Goal: Information Seeking & Learning: Understand process/instructions

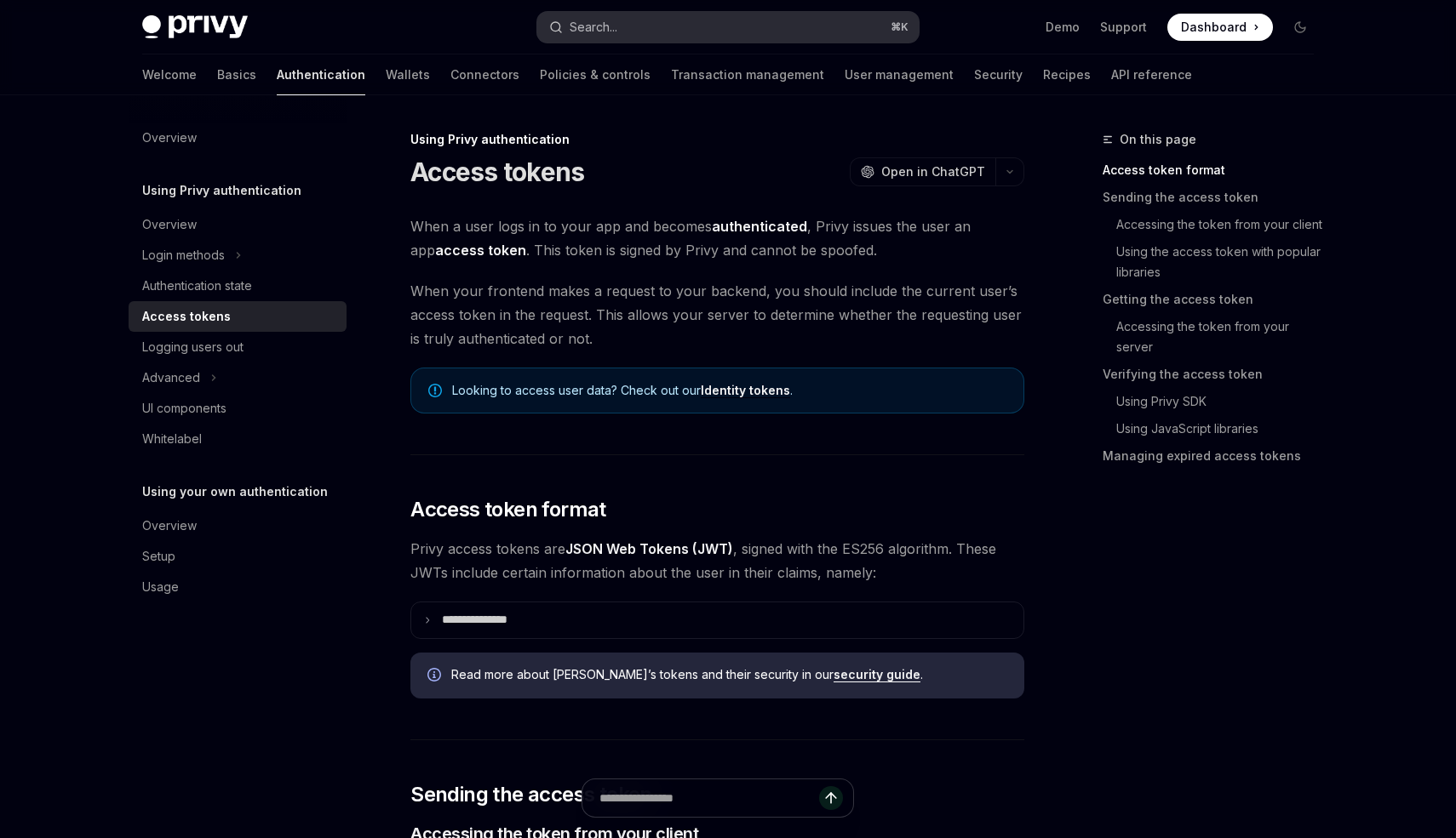
type textarea "*"
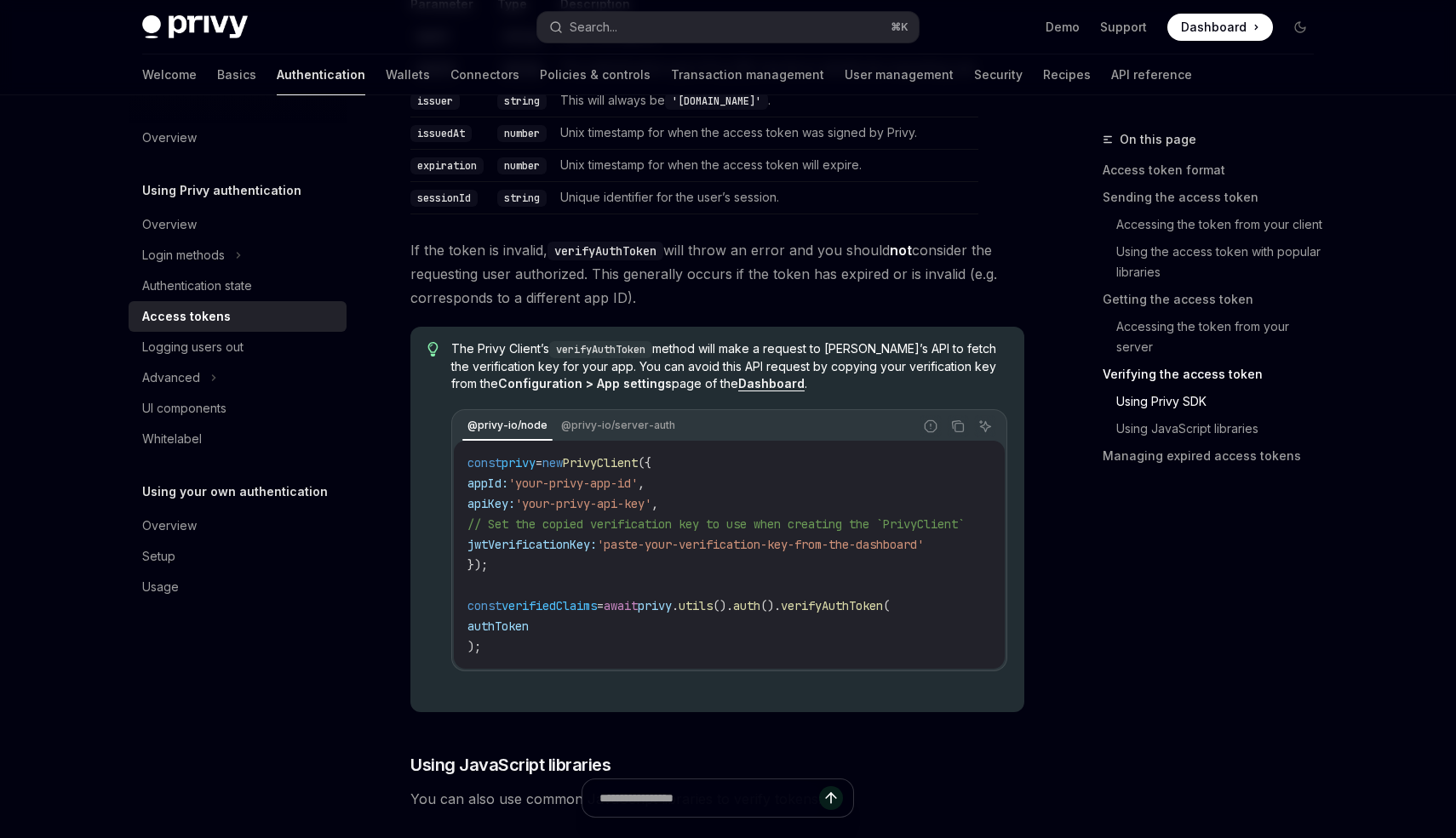
scroll to position [3174, 0]
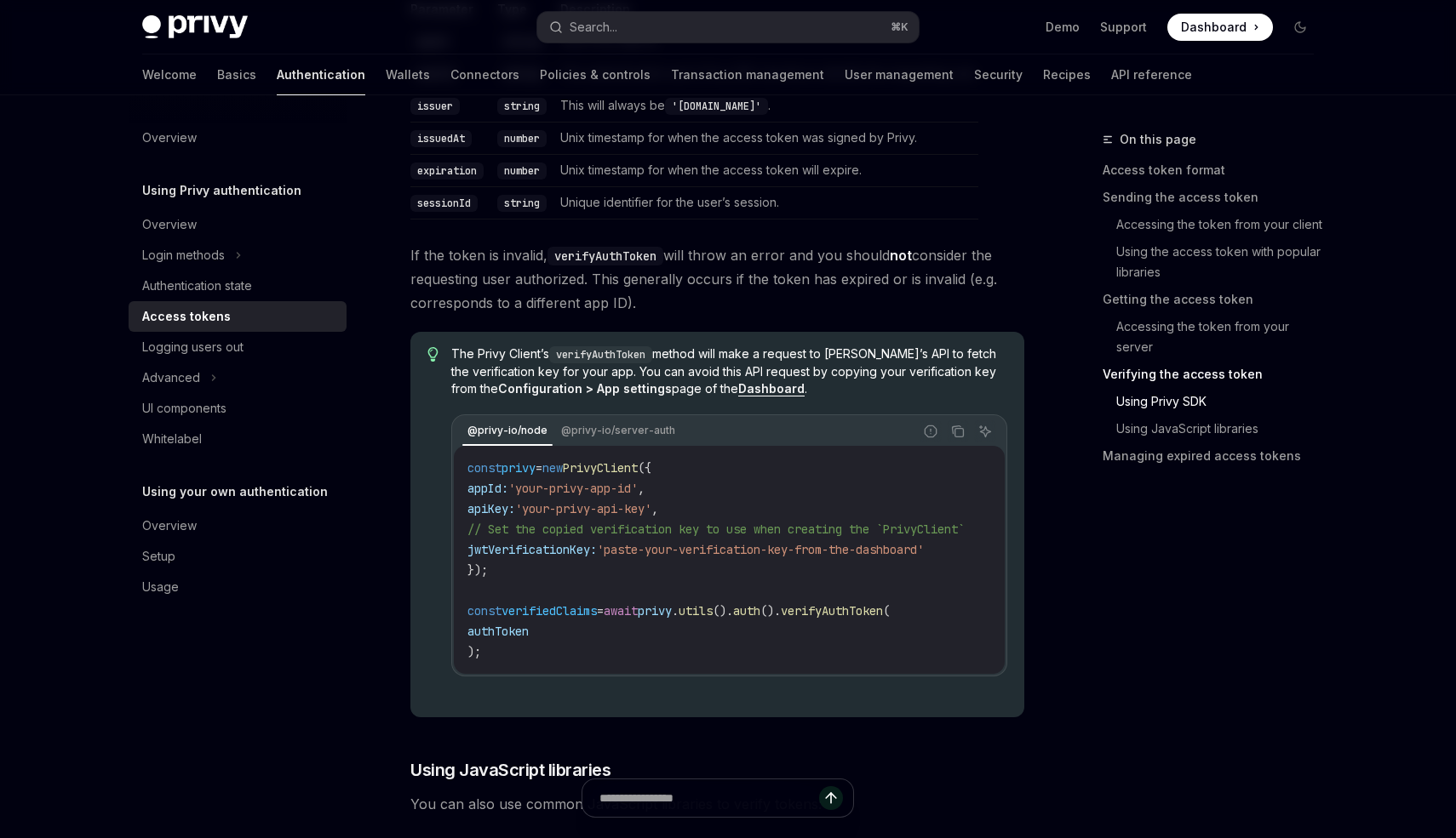
click at [743, 396] on strong "Dashboard" at bounding box center [772, 388] width 67 height 14
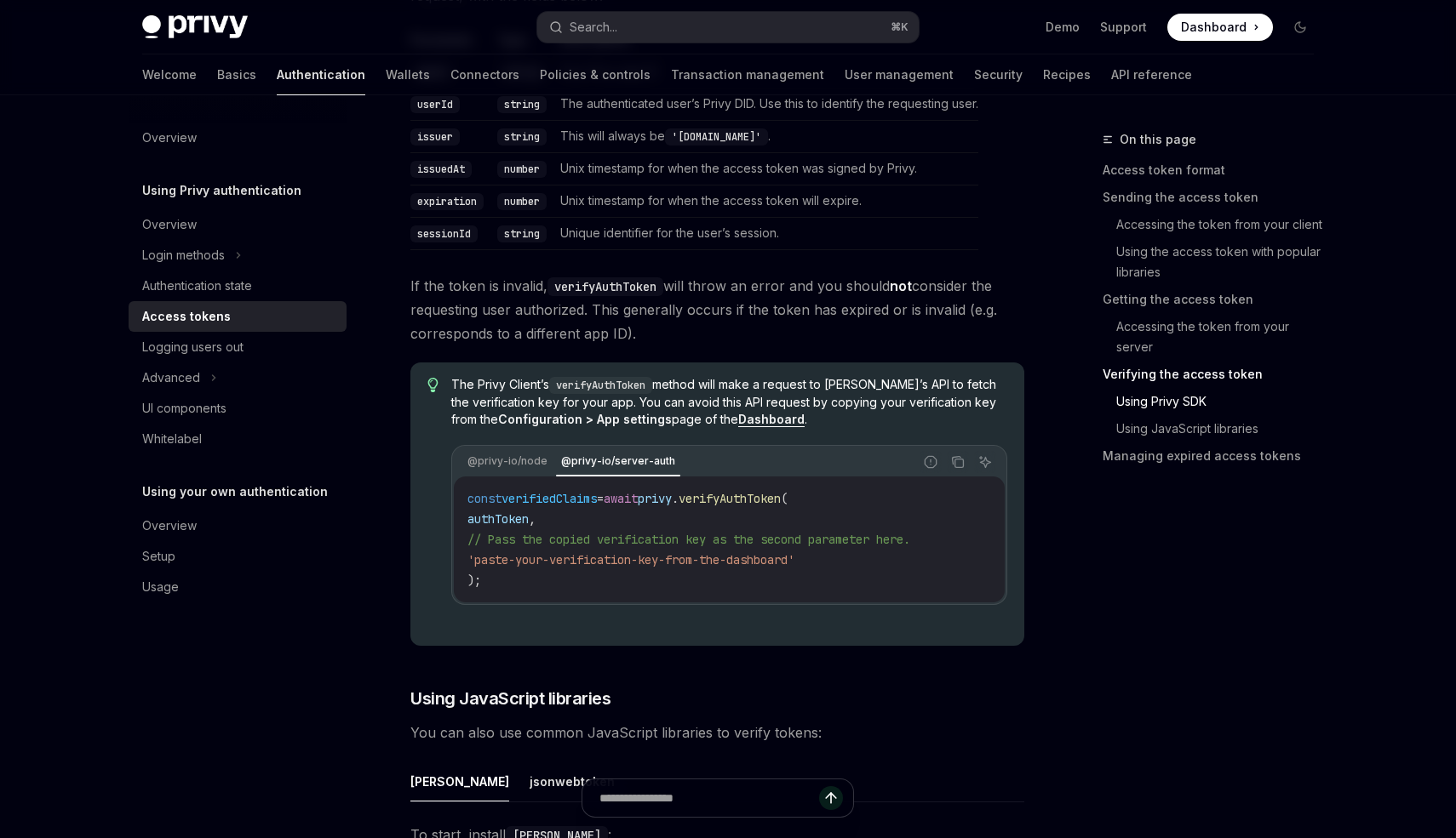
scroll to position [3142, 0]
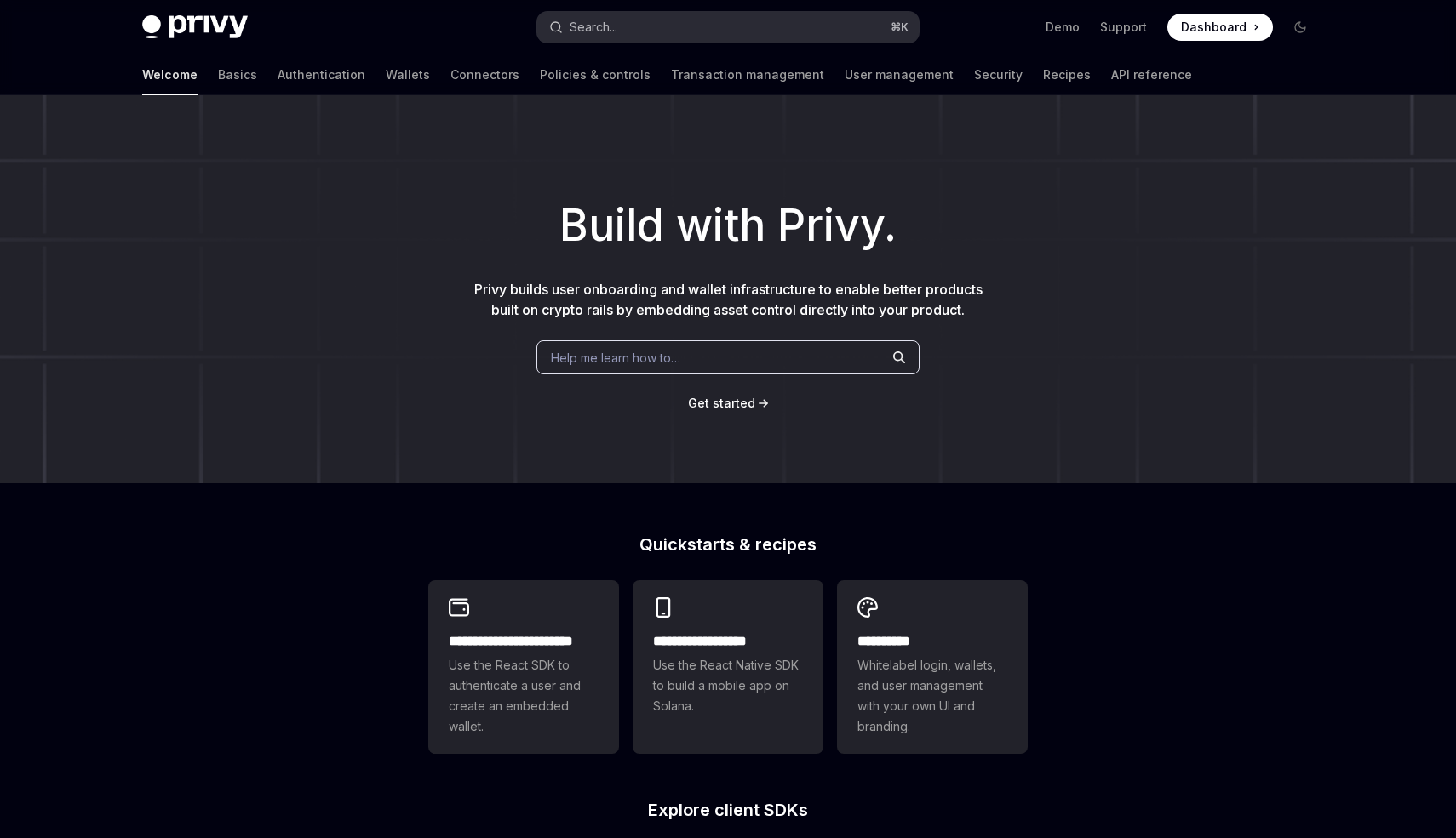
click at [736, 32] on button "Search... ⌘ K" at bounding box center [728, 27] width 381 height 31
type textarea "*"
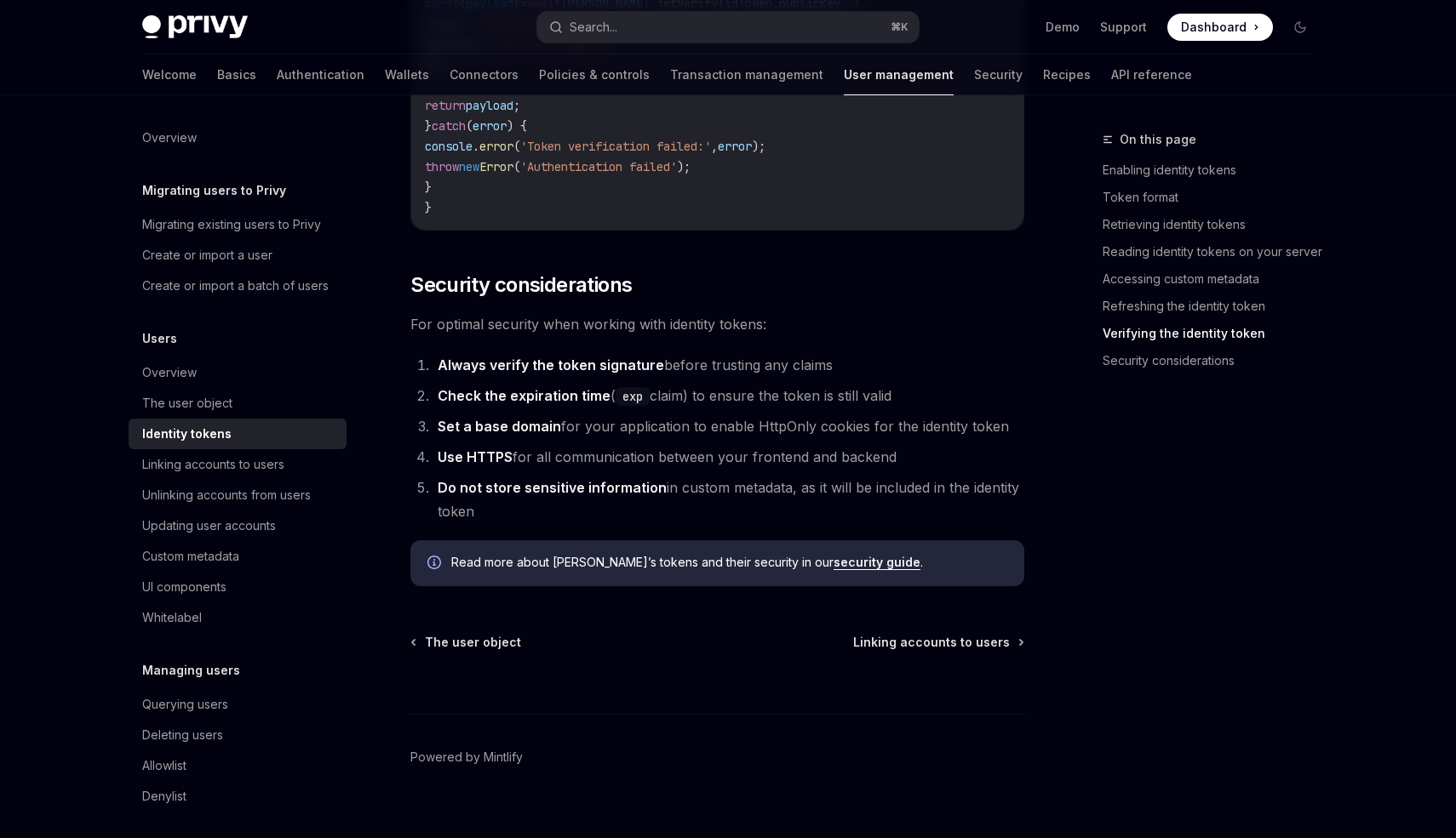
scroll to position [5568, 0]
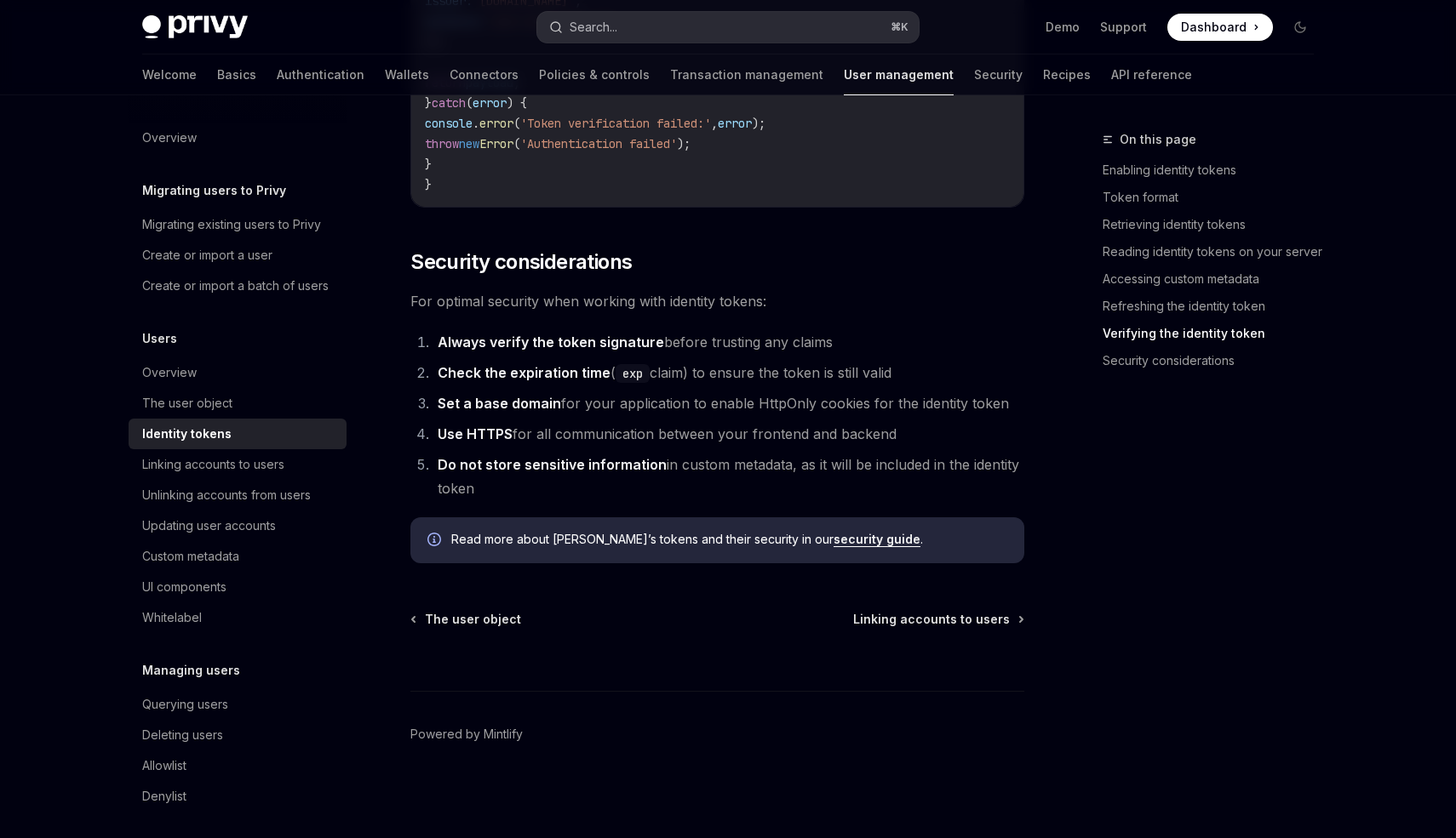
click at [632, 28] on button "Search... ⌘ K" at bounding box center [728, 27] width 381 height 31
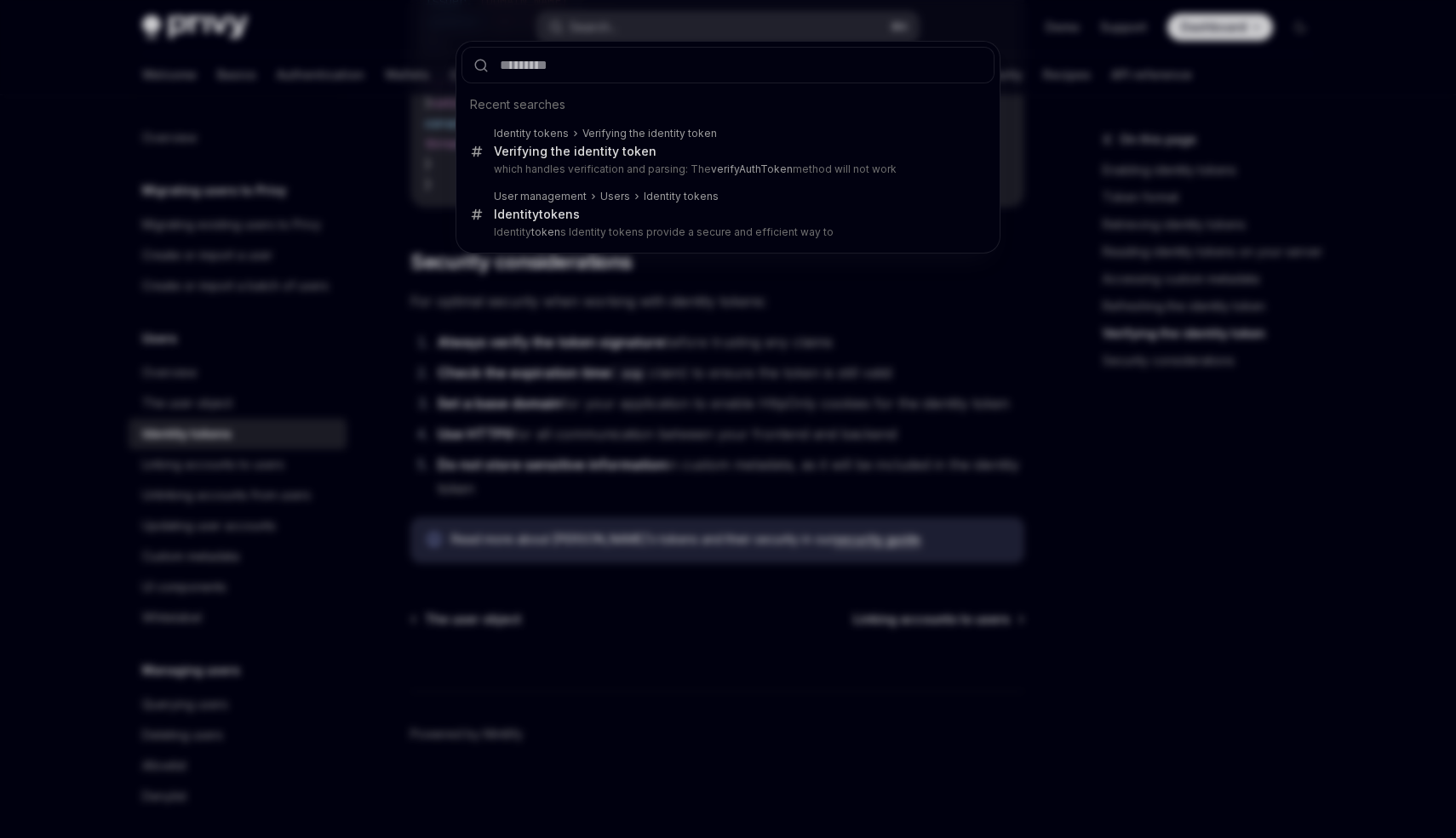
type input "**********"
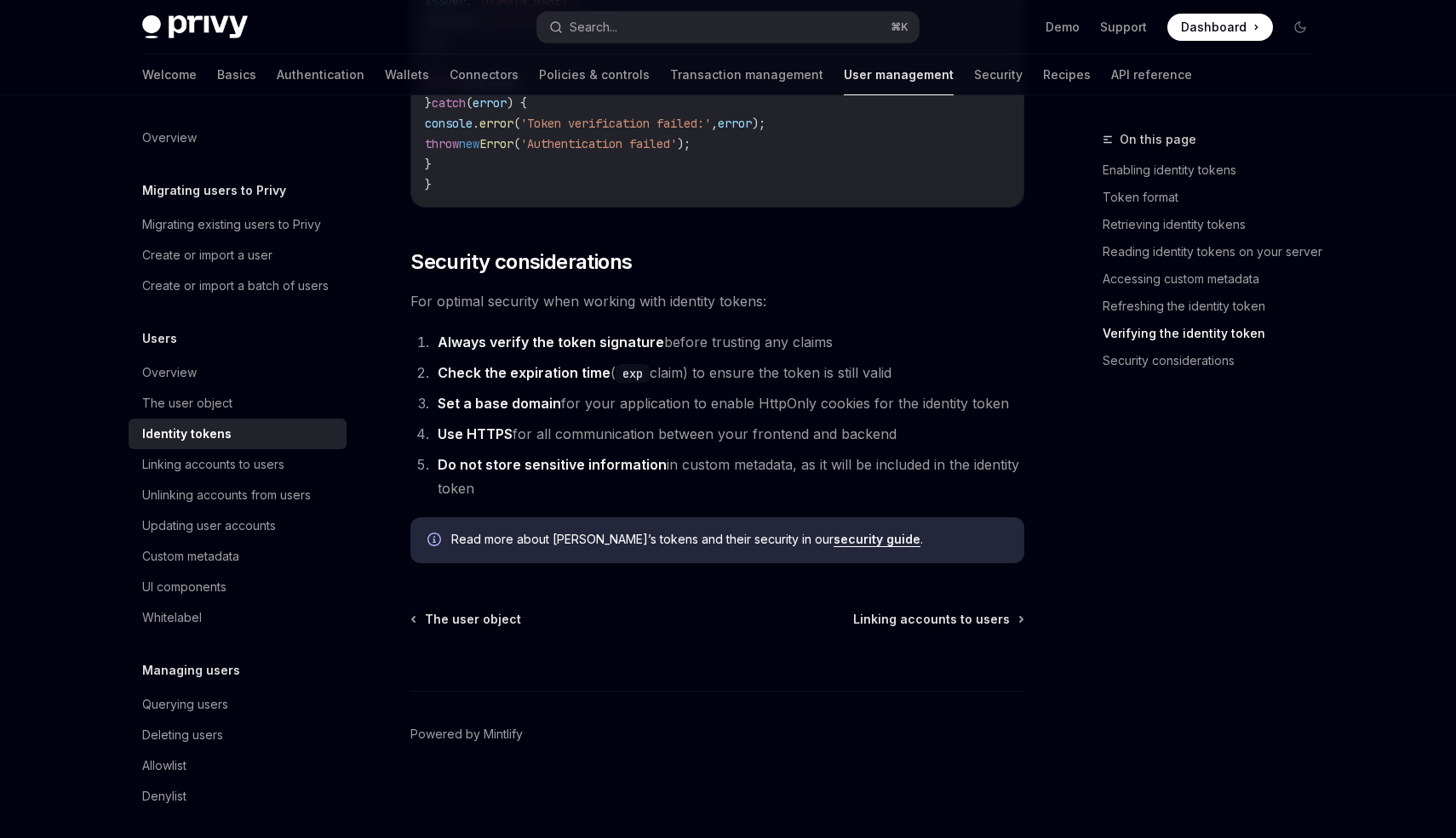
type textarea "*"
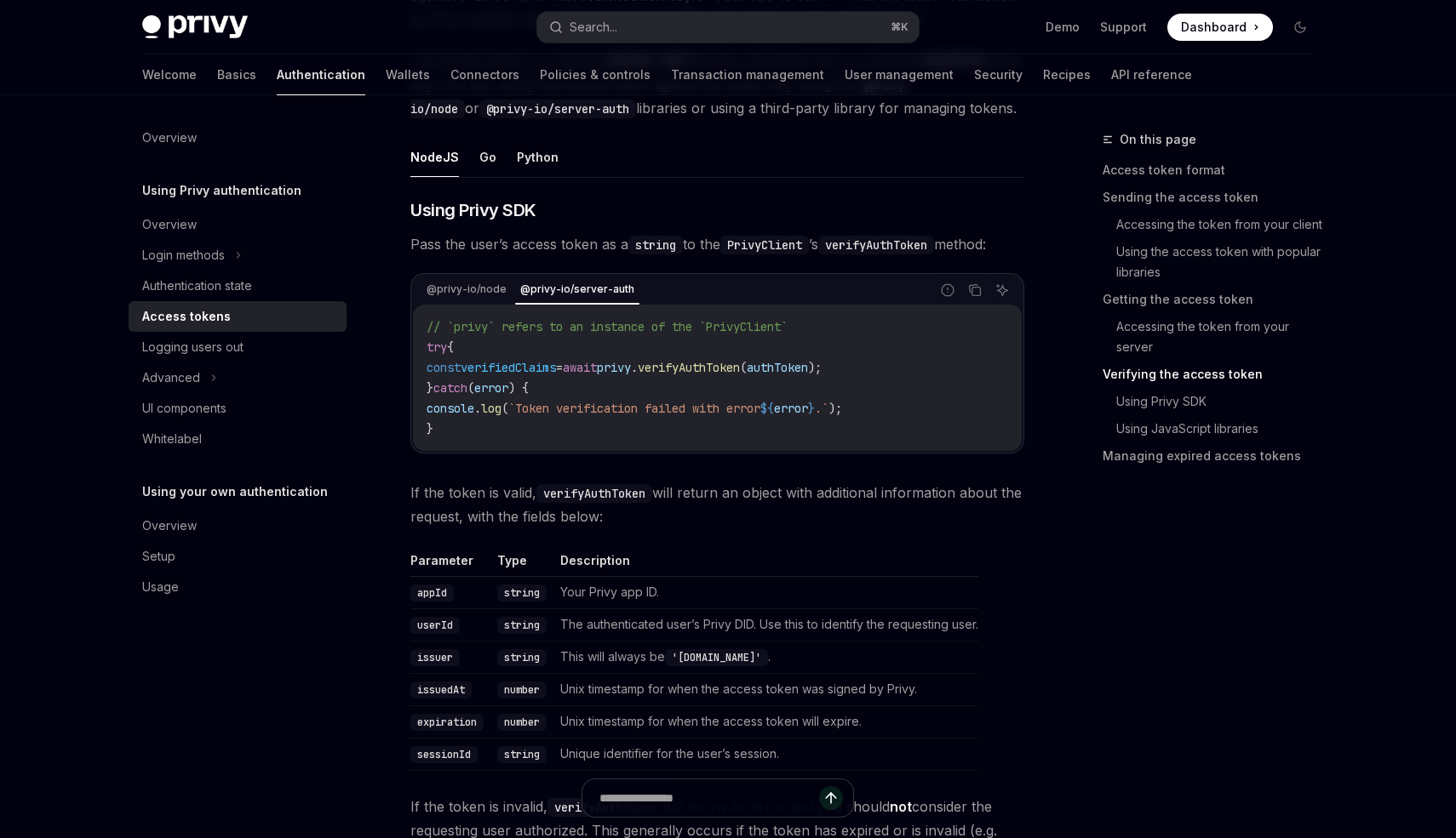
scroll to position [2618, 0]
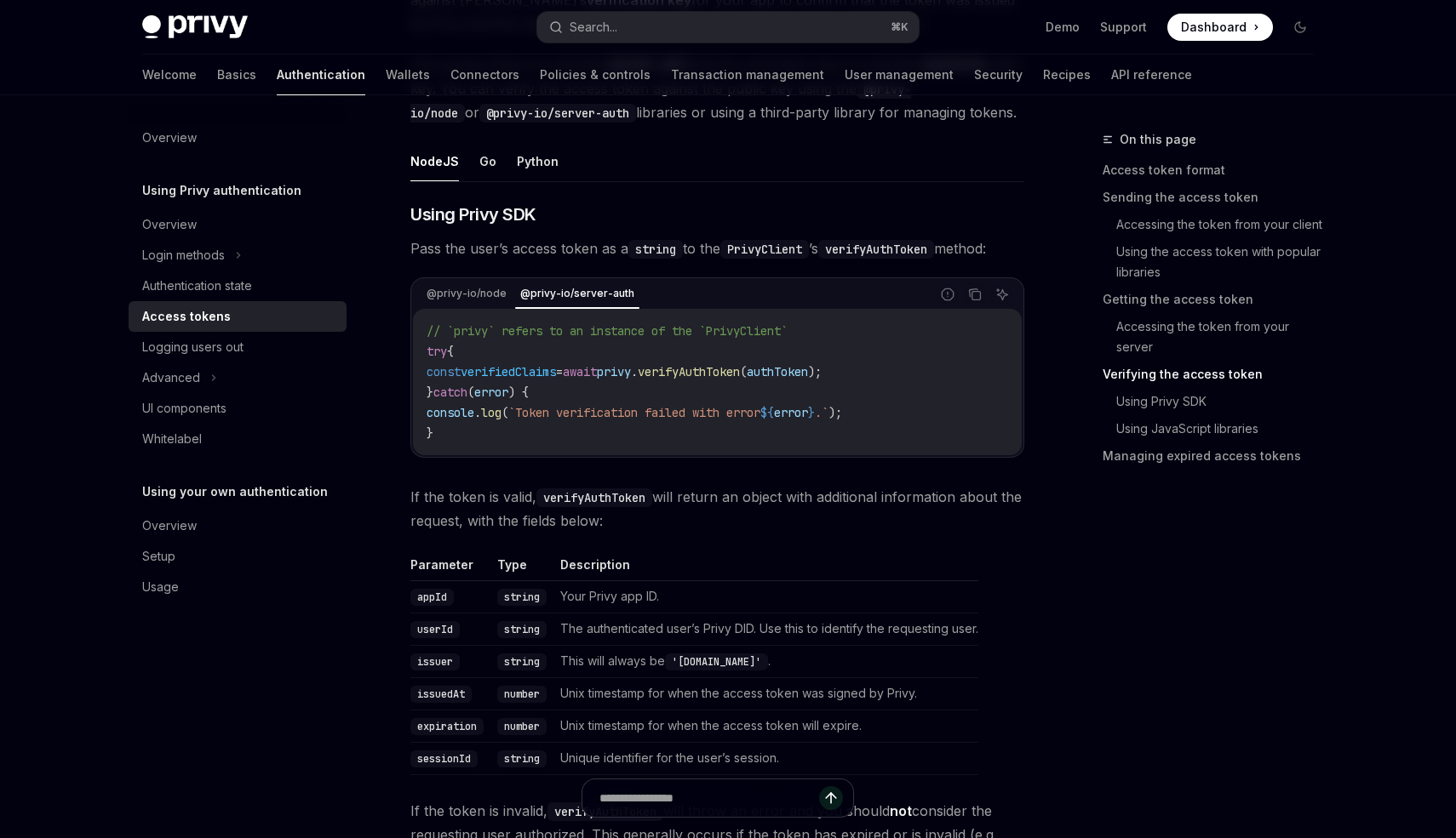
drag, startPoint x: 409, startPoint y: 250, endPoint x: 736, endPoint y: 247, distance: 327.0
click at [736, 247] on div "**********" at bounding box center [558, 80] width 940 height 5139
click at [736, 247] on code "PrivyClient" at bounding box center [765, 250] width 89 height 19
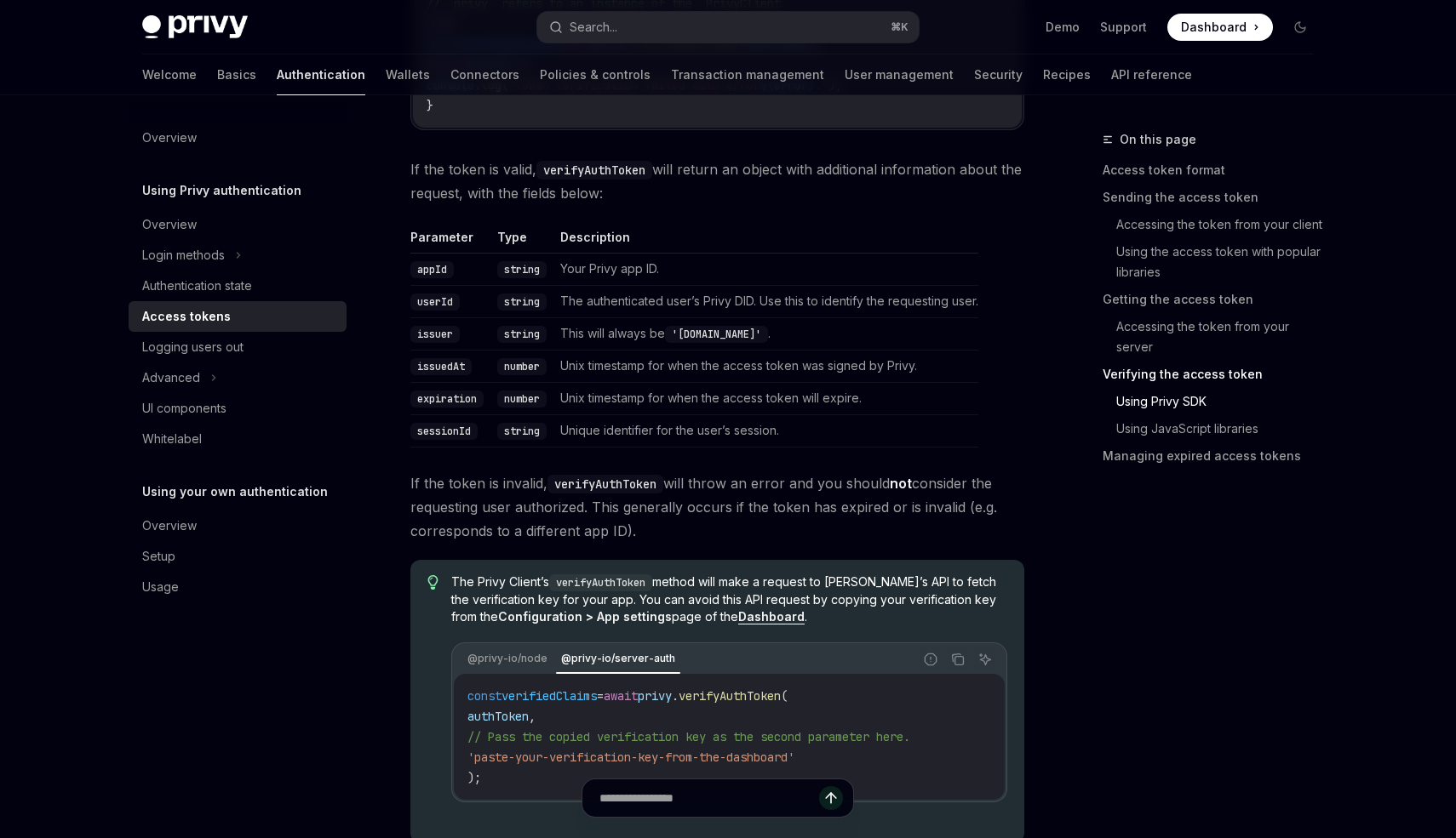
scroll to position [2950, 0]
drag, startPoint x: 595, startPoint y: 507, endPoint x: 761, endPoint y: 525, distance: 167.0
click at [762, 525] on span "If the token is invalid, verifyAuthToken will throw an error and you should not…" at bounding box center [717, 504] width 614 height 72
click at [761, 525] on span "If the token is invalid, verifyAuthToken will throw an error and you should not…" at bounding box center [717, 504] width 614 height 72
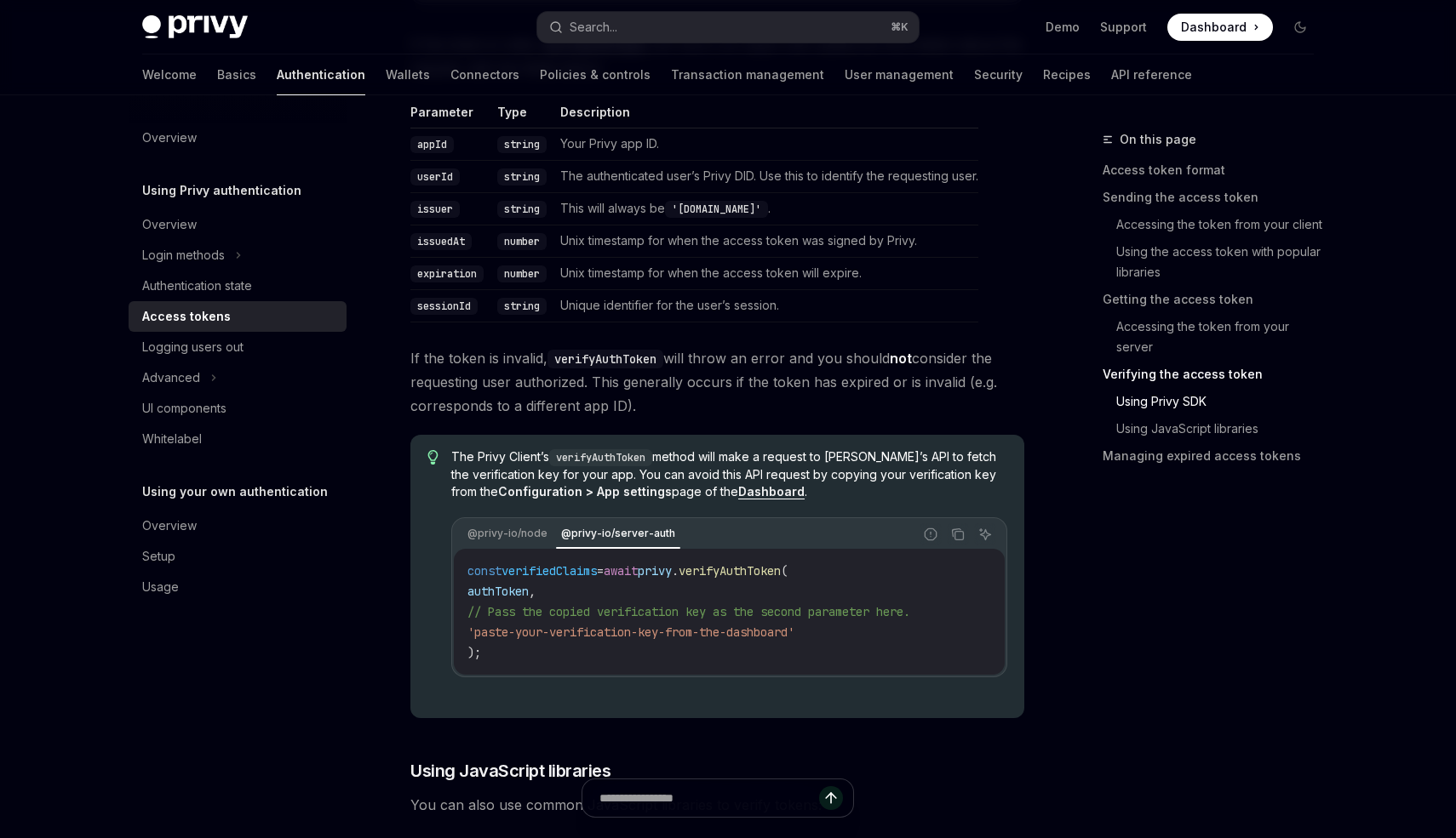
scroll to position [3098, 0]
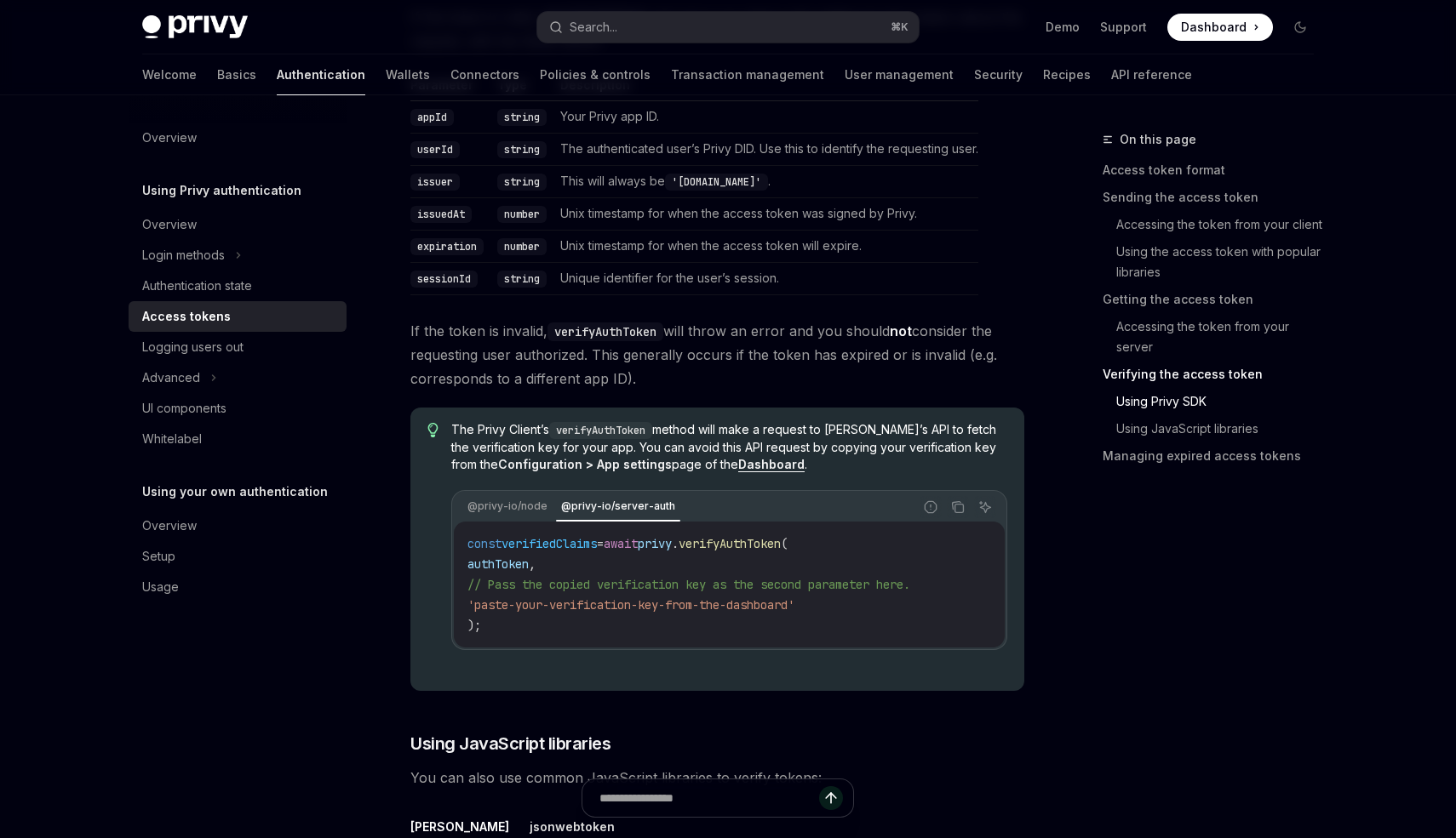
click at [674, 430] on span "The Privy Client’s verifyAuthToken method will make a request to Privy’s API to…" at bounding box center [729, 447] width 556 height 52
drag, startPoint x: 451, startPoint y: 428, endPoint x: 653, endPoint y: 428, distance: 202.0
click at [653, 427] on span "The Privy Client’s verifyAuthToken method will make a request to Privy’s API to…" at bounding box center [729, 447] width 556 height 52
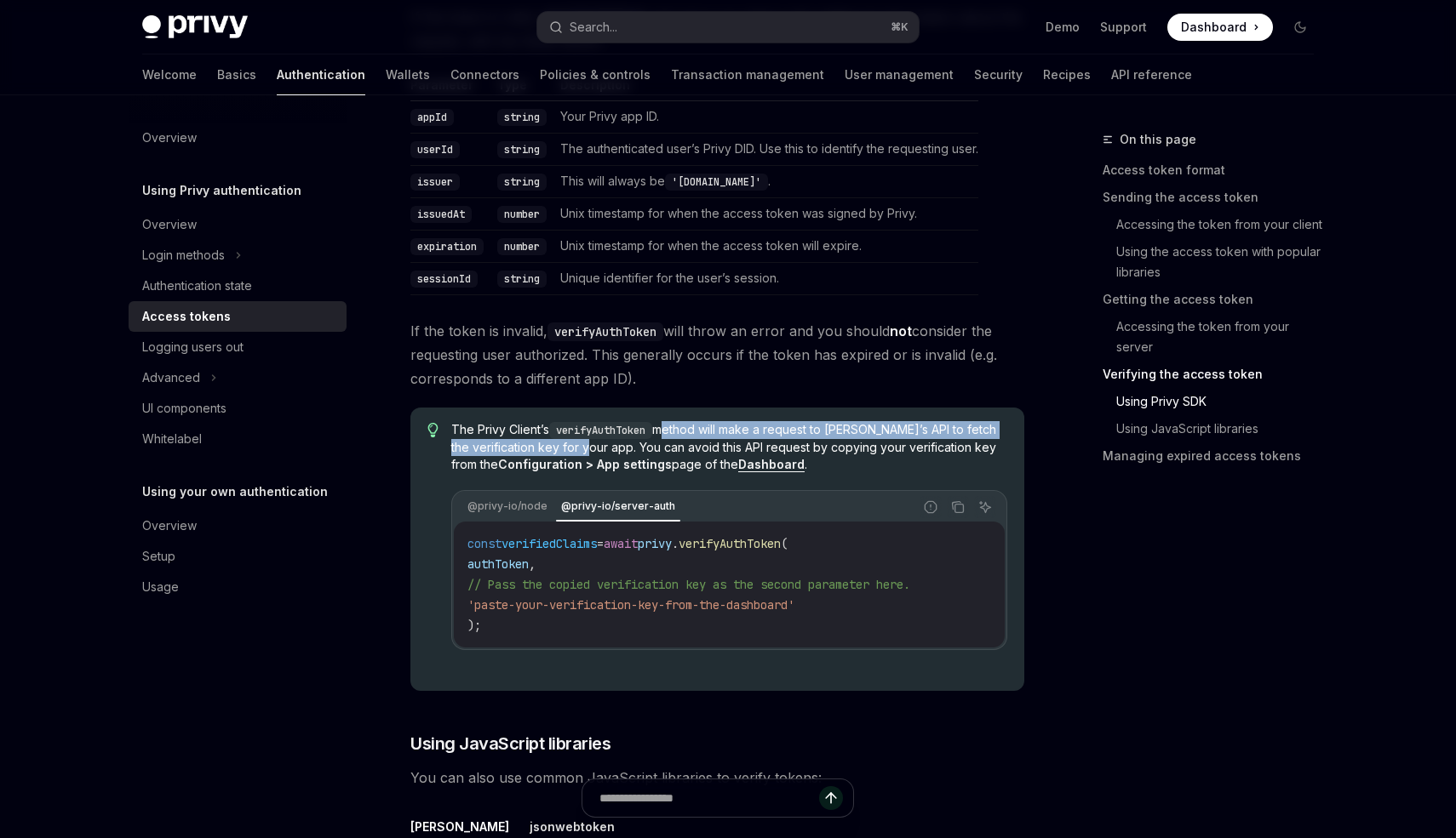
drag, startPoint x: 664, startPoint y: 428, endPoint x: 606, endPoint y: 447, distance: 61.0
click at [606, 448] on span "The Privy Client’s verifyAuthToken method will make a request to Privy’s API to…" at bounding box center [729, 447] width 556 height 52
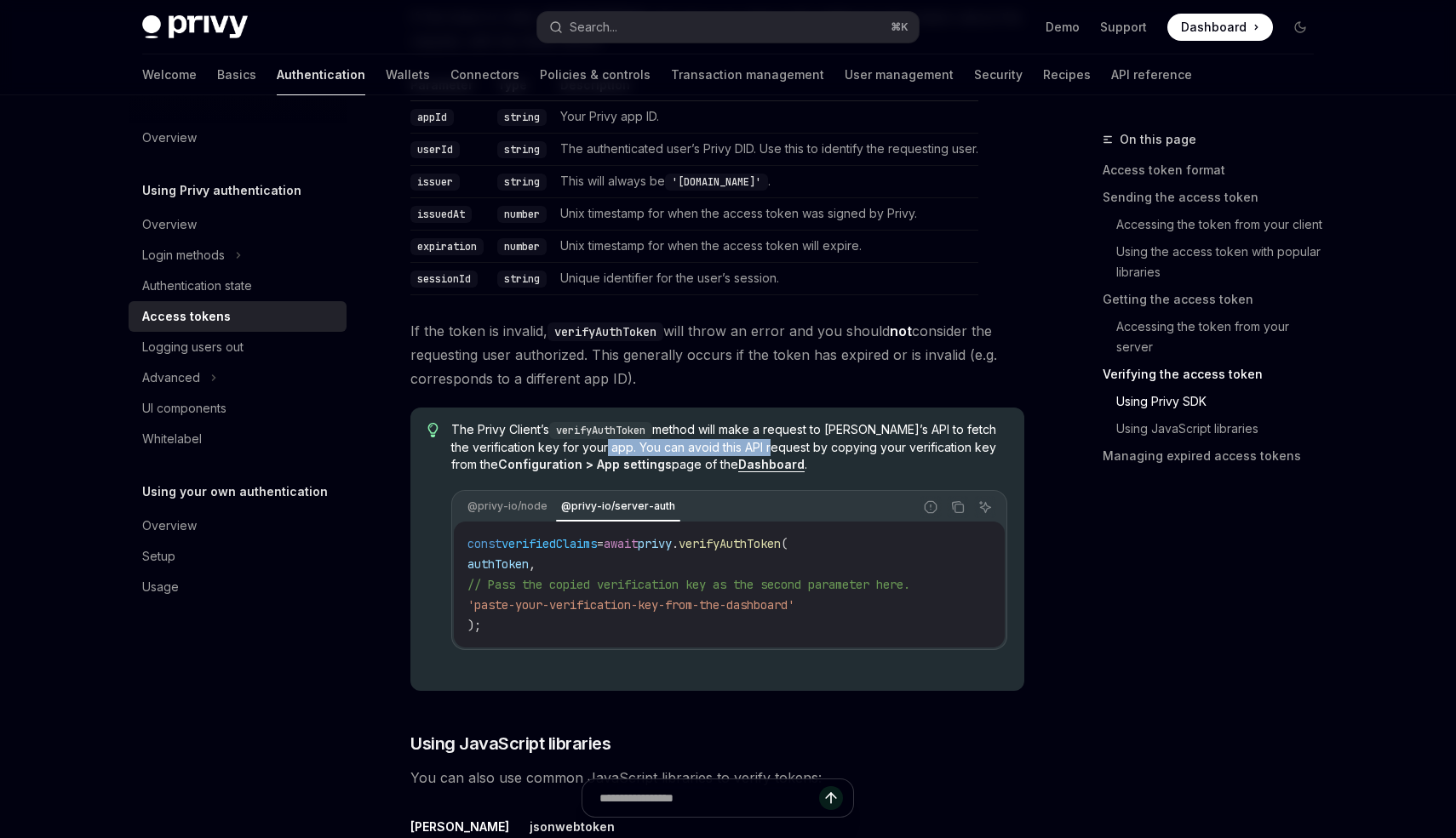
drag, startPoint x: 624, startPoint y: 445, endPoint x: 792, endPoint y: 445, distance: 168.0
click at [792, 445] on span "The Privy Client’s verifyAuthToken method will make a request to Privy’s API to…" at bounding box center [729, 447] width 556 height 52
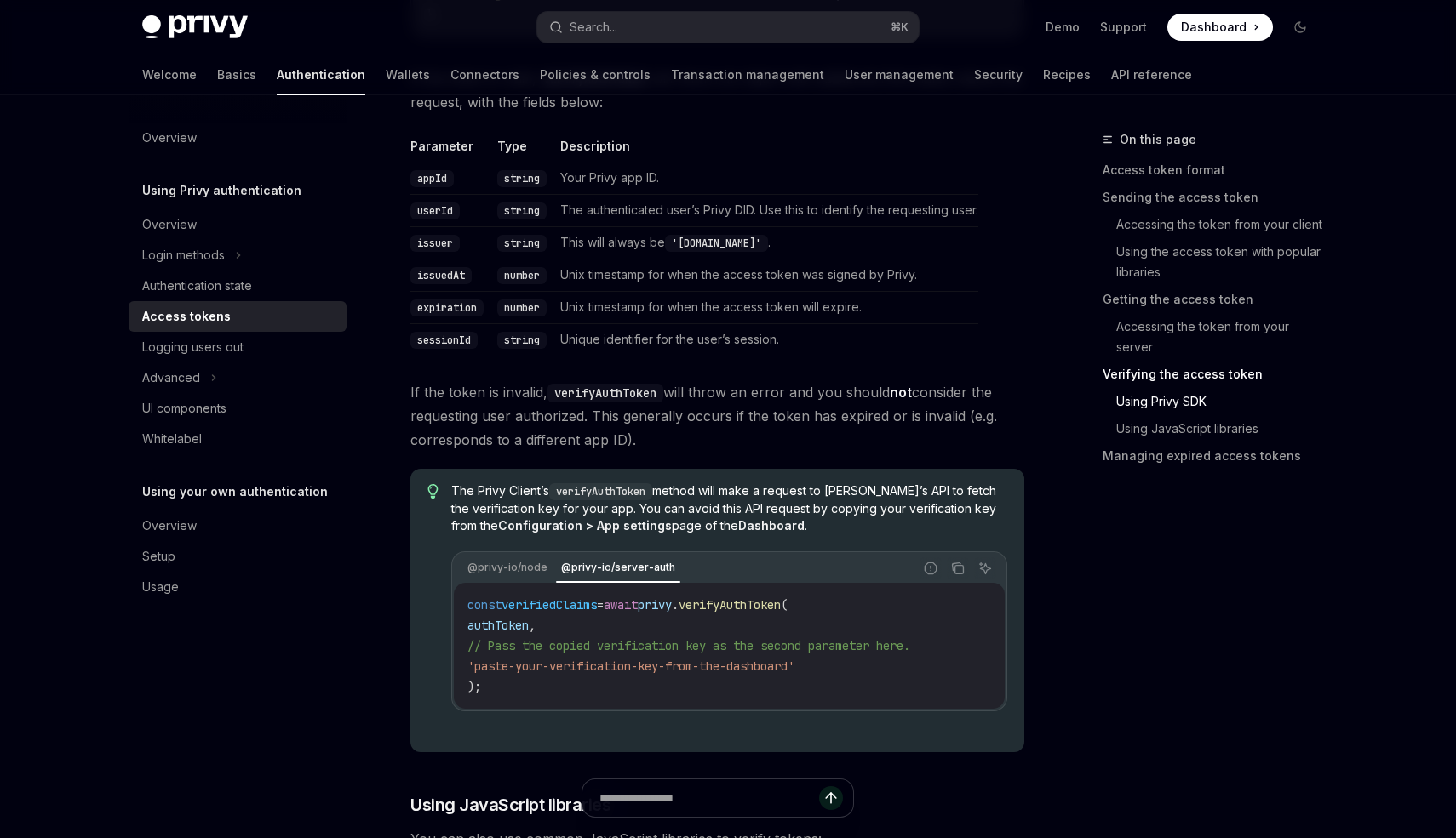
scroll to position [3039, 0]
click at [614, 539] on div "The Privy Client’s verifyAuthToken method will make a request to Privy’s API to…" at bounding box center [729, 609] width 556 height 257
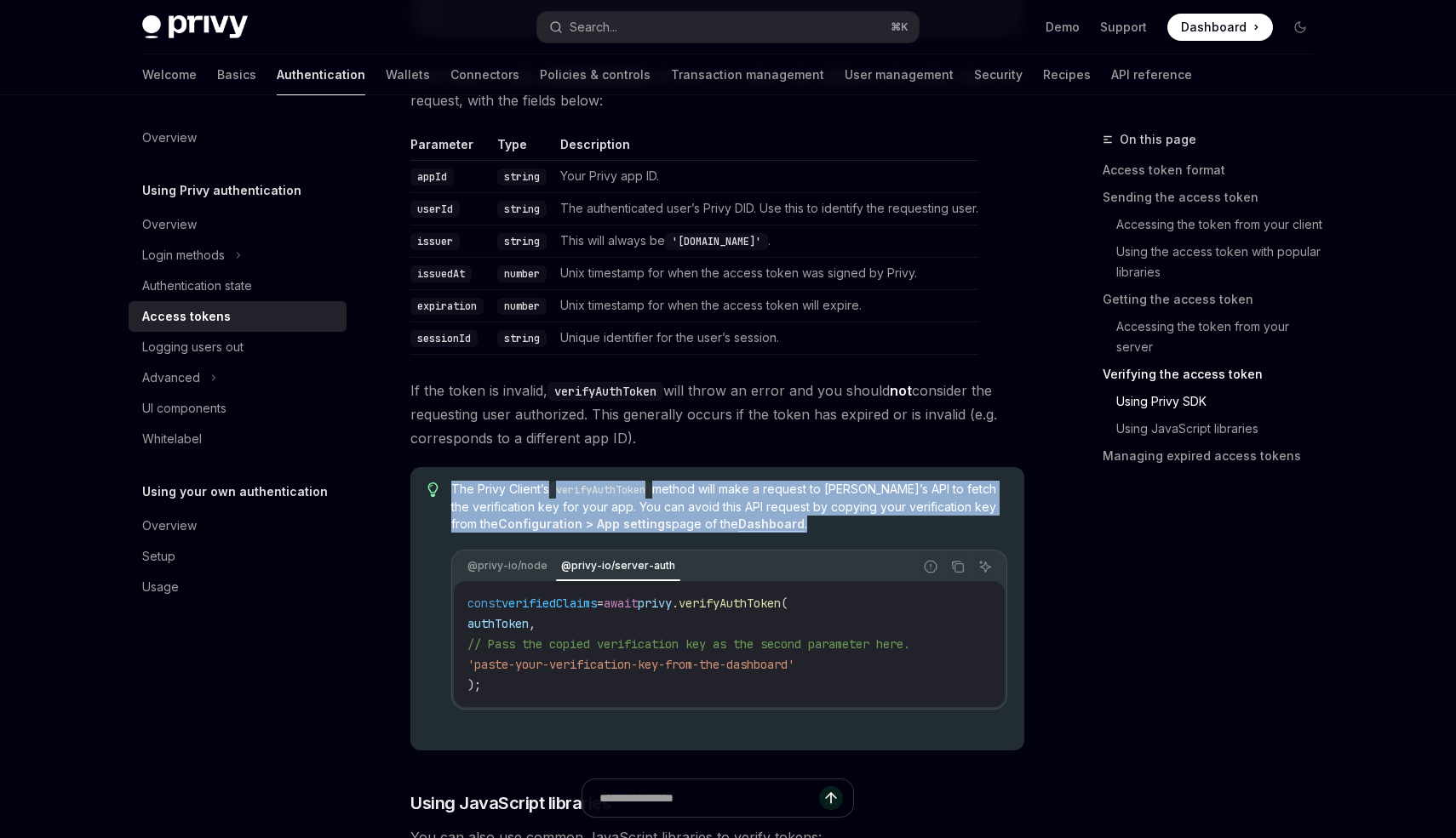
drag, startPoint x: 450, startPoint y: 485, endPoint x: 797, endPoint y: 525, distance: 349.3
click at [797, 525] on span "The Privy Client’s verifyAuthToken method will make a request to Privy’s API to…" at bounding box center [729, 506] width 556 height 52
copy span "The Privy Client’s verifyAuthToken method will make a request to Privy’s API to…"
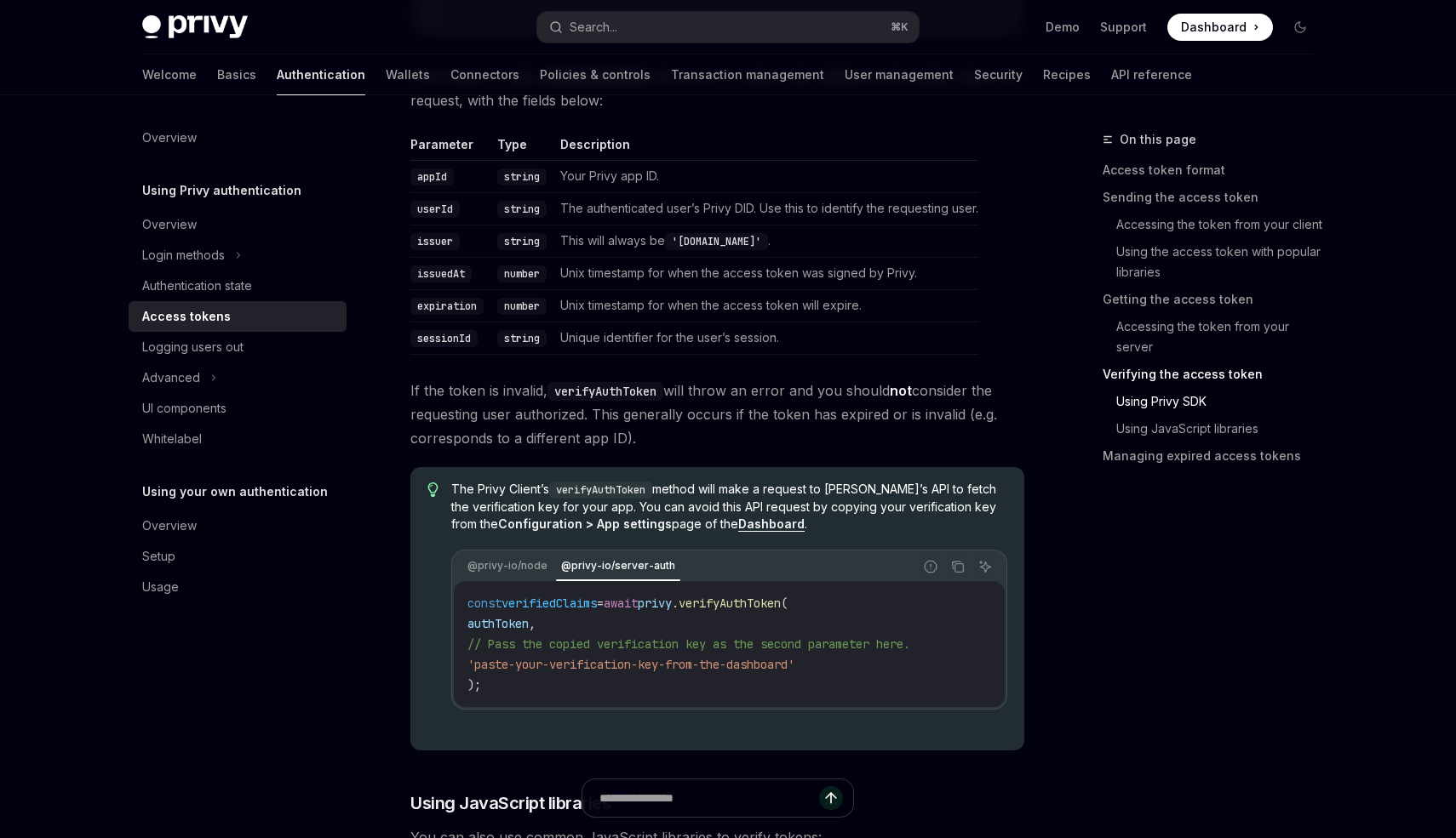
click at [1403, 49] on div at bounding box center [728, 48] width 1456 height 95
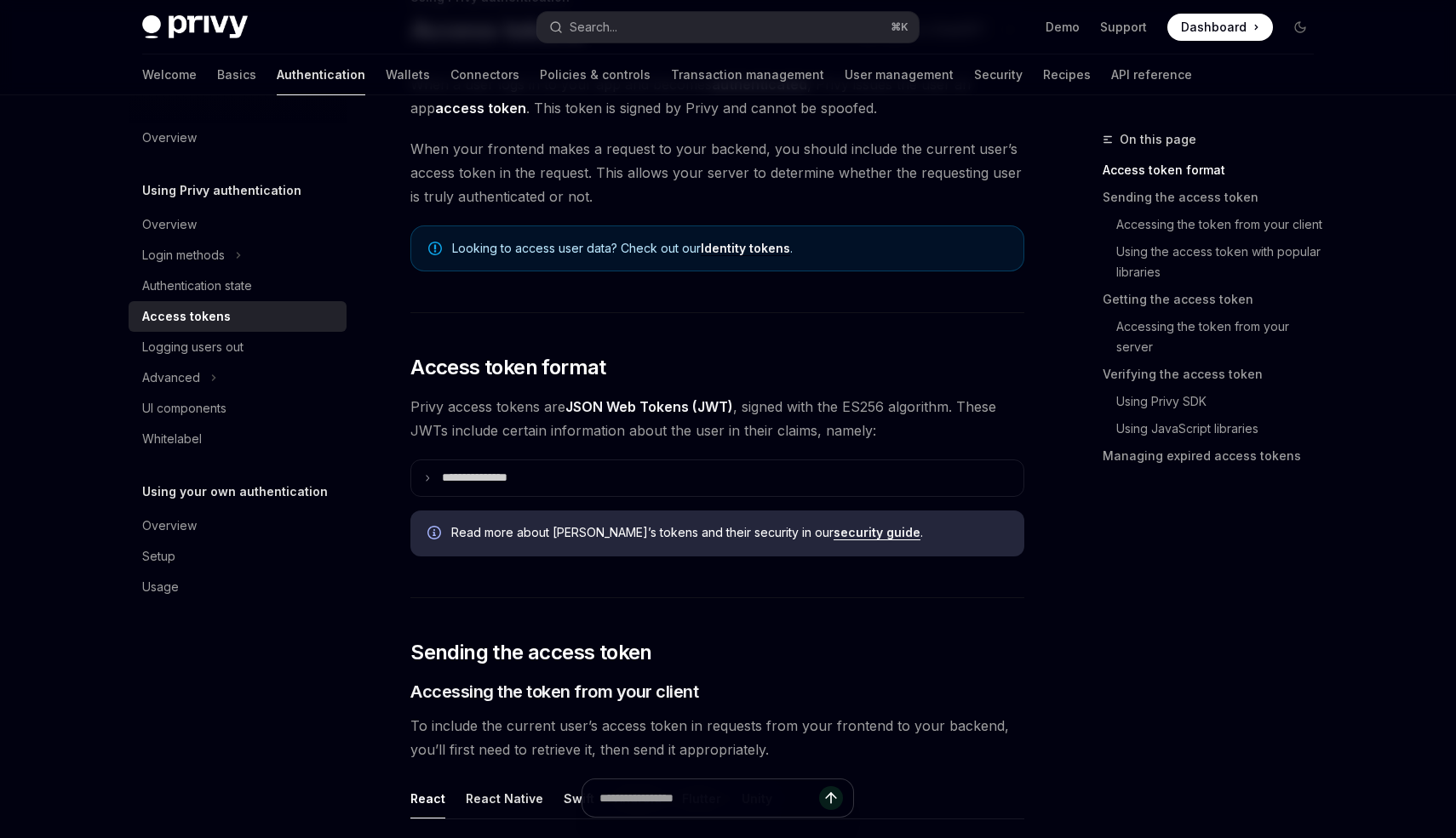
scroll to position [152, 0]
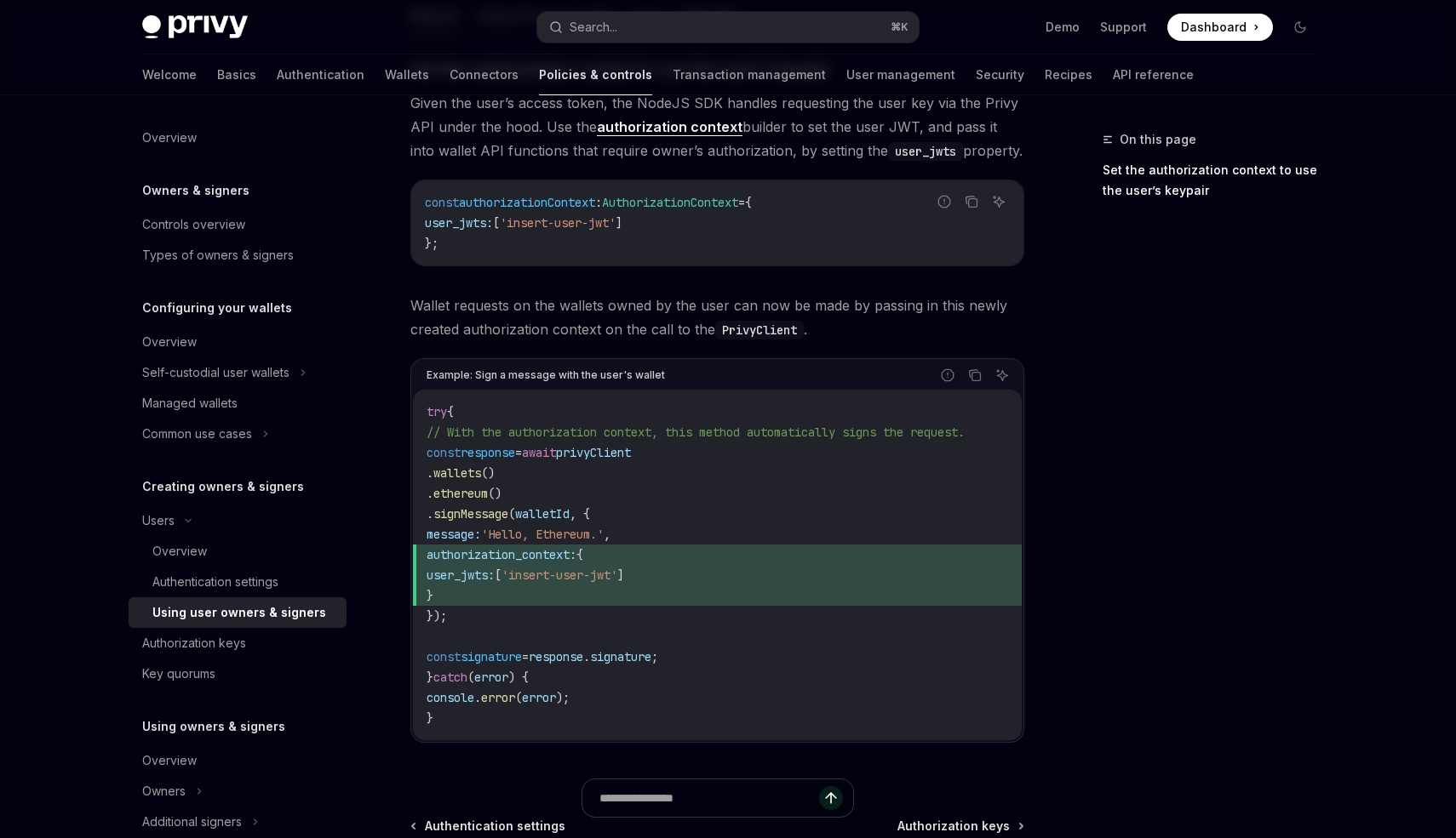
scroll to position [779, 0]
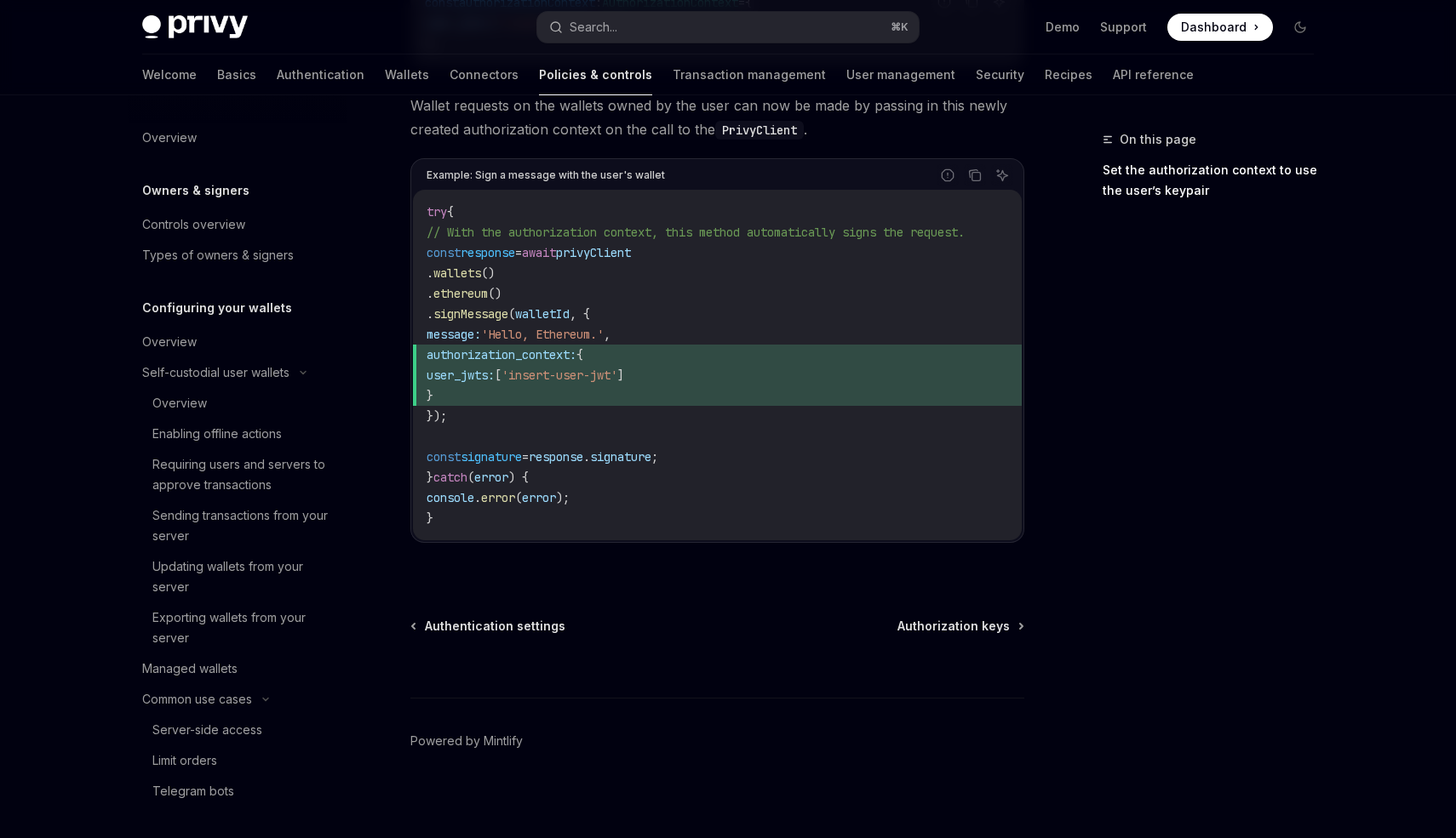
scroll to position [949, 0]
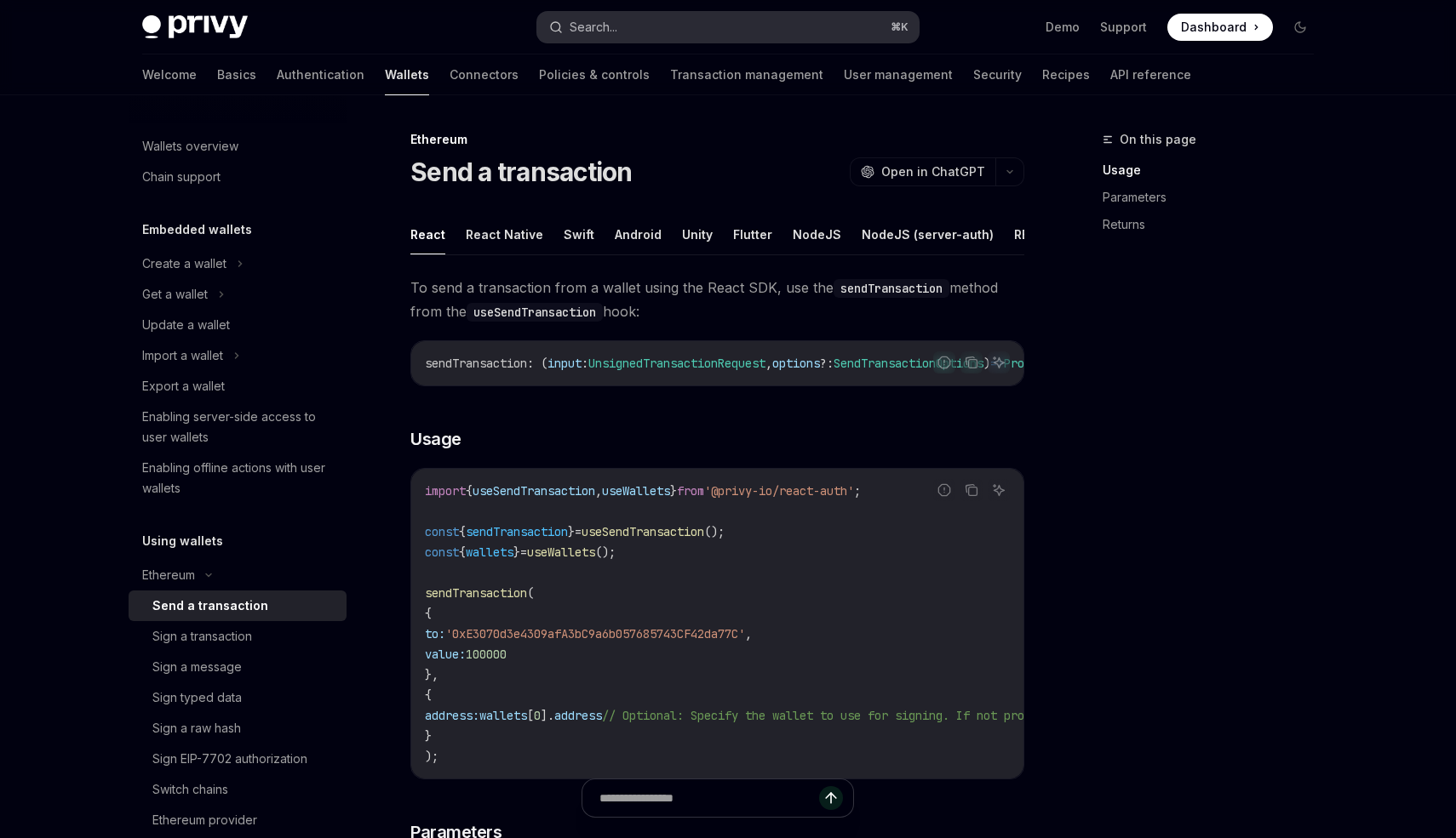
click at [624, 26] on button "Search... ⌘ K" at bounding box center [728, 27] width 381 height 31
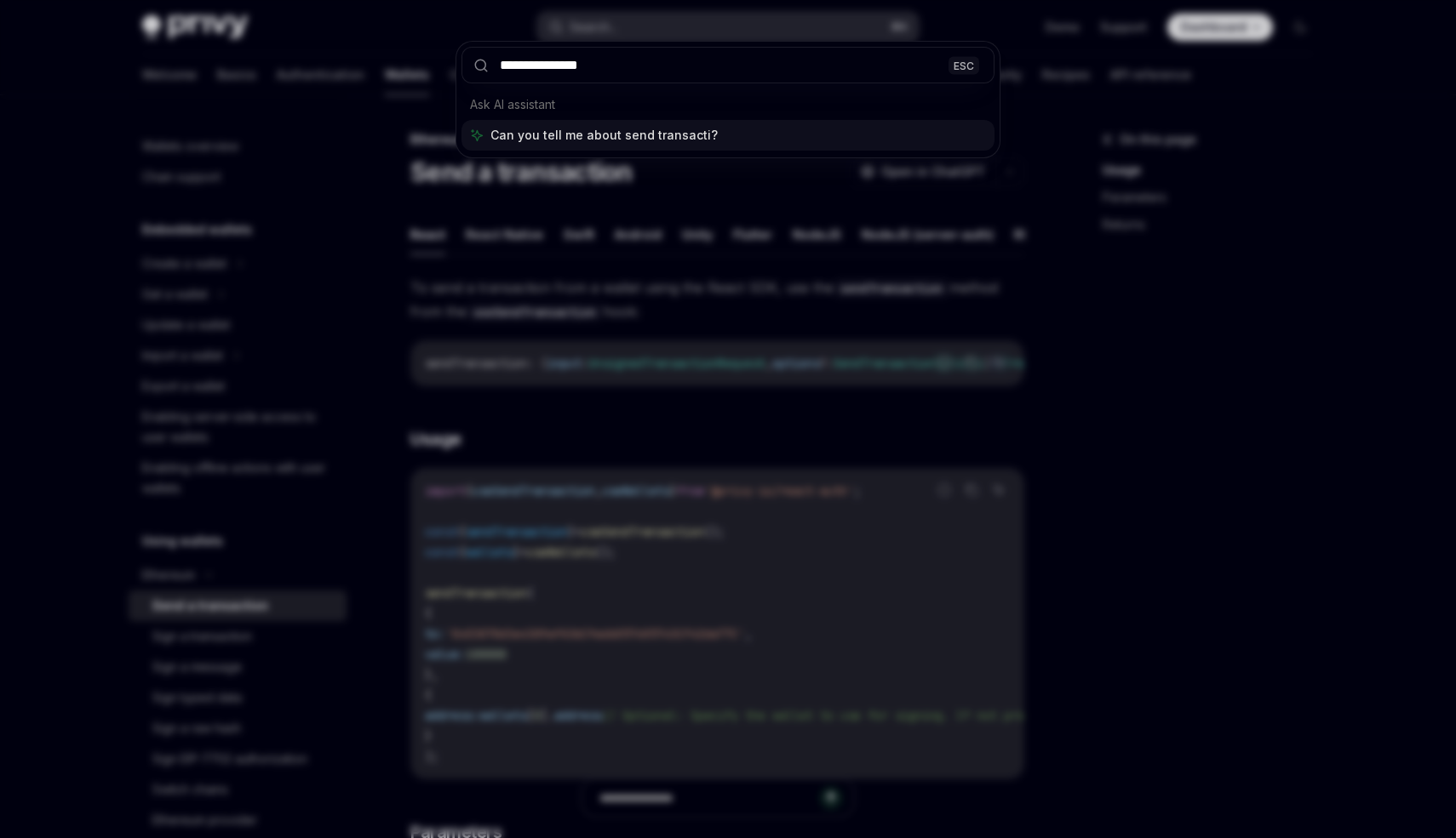
type input "**********"
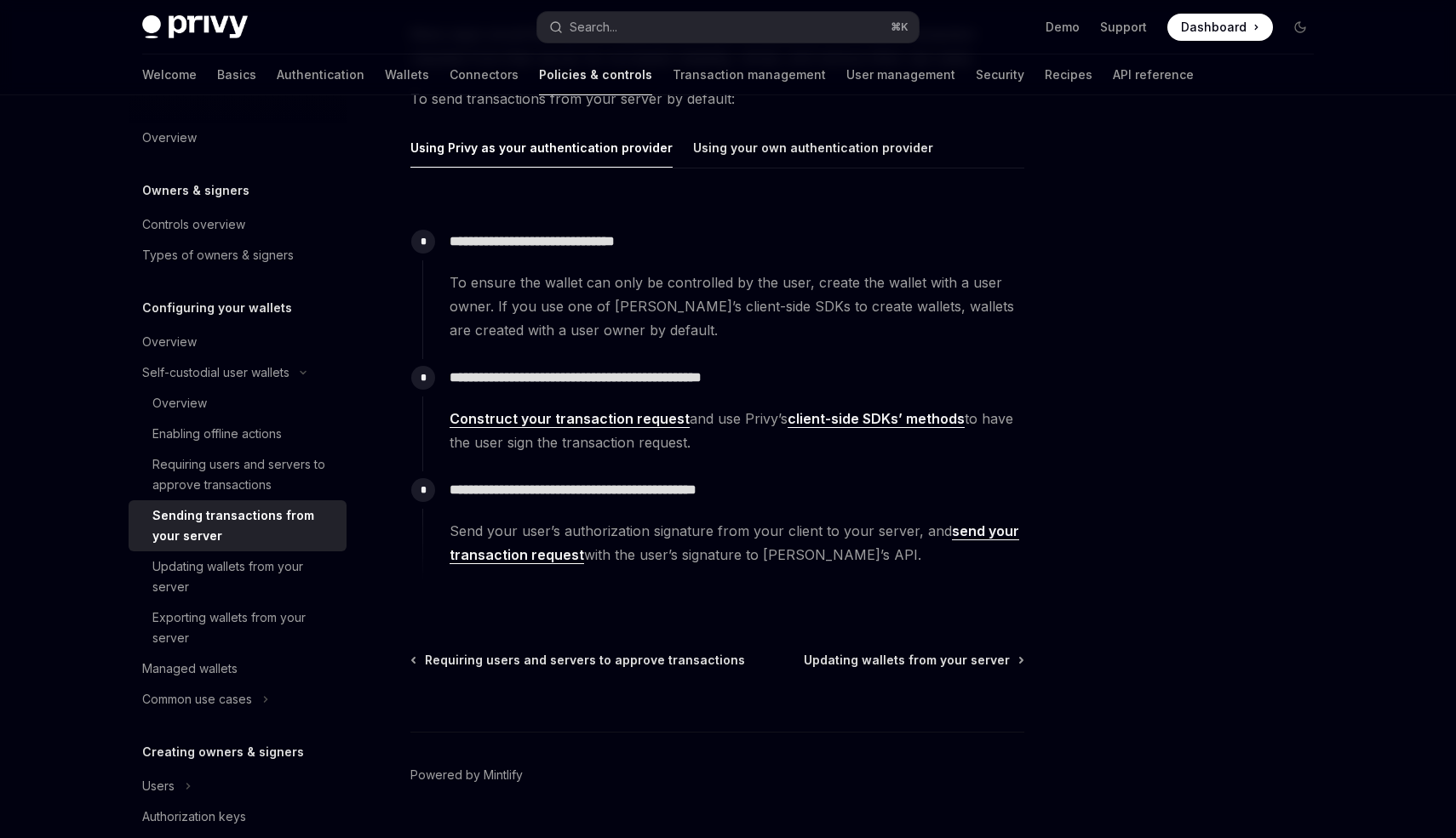
scroll to position [234, 0]
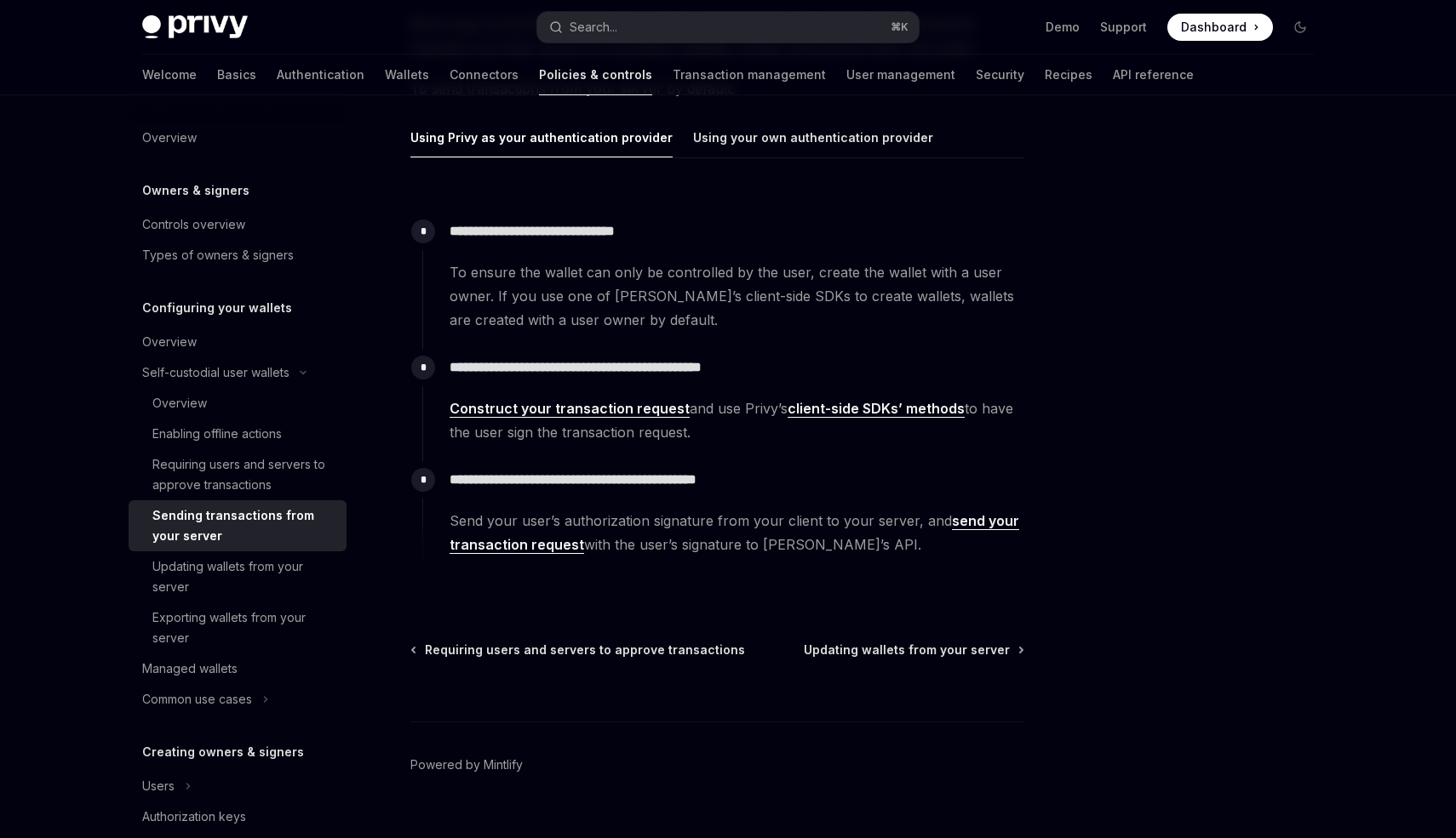
click at [538, 412] on link "Construct your transaction request" at bounding box center [570, 408] width 241 height 18
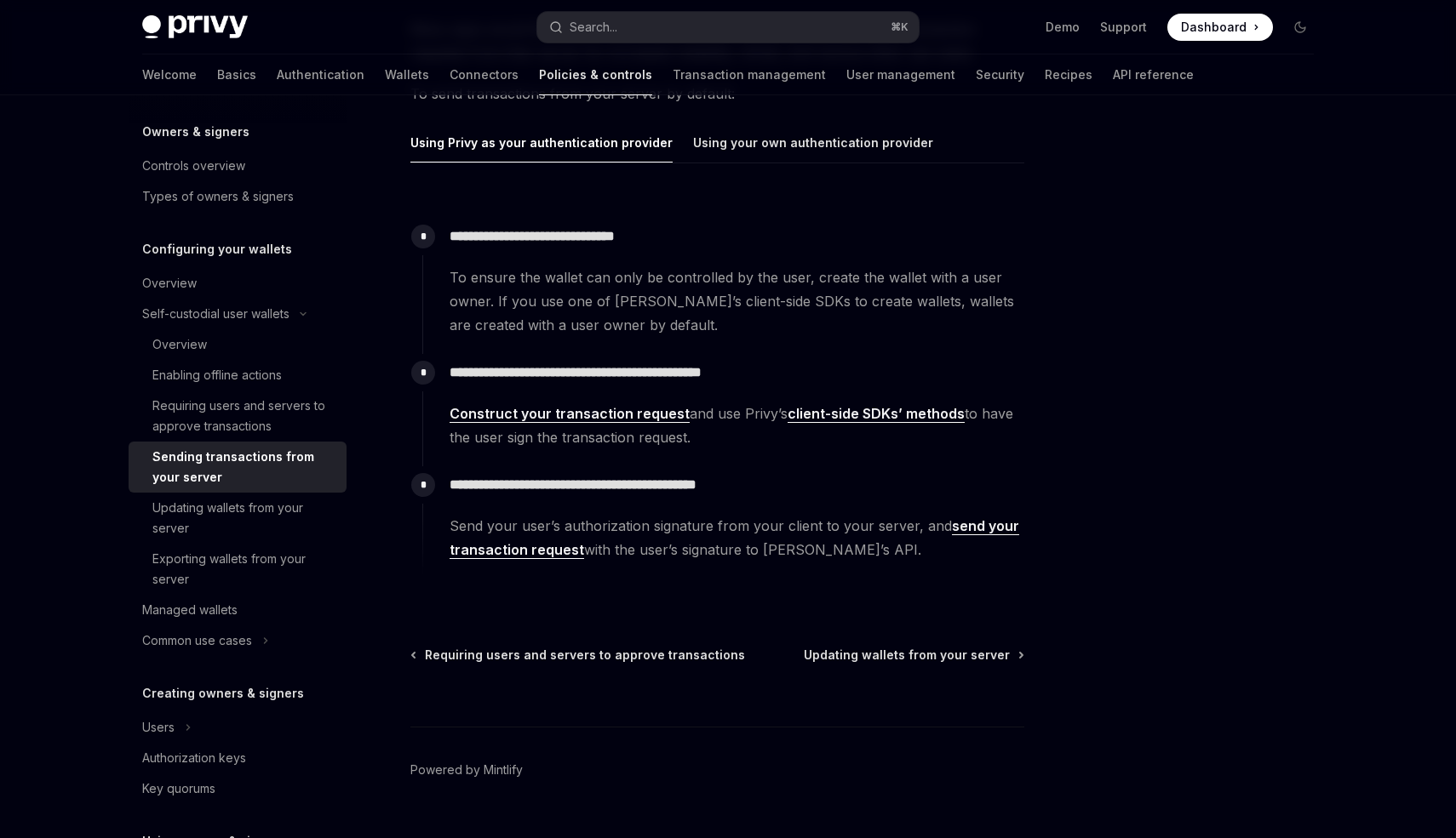
scroll to position [234, 0]
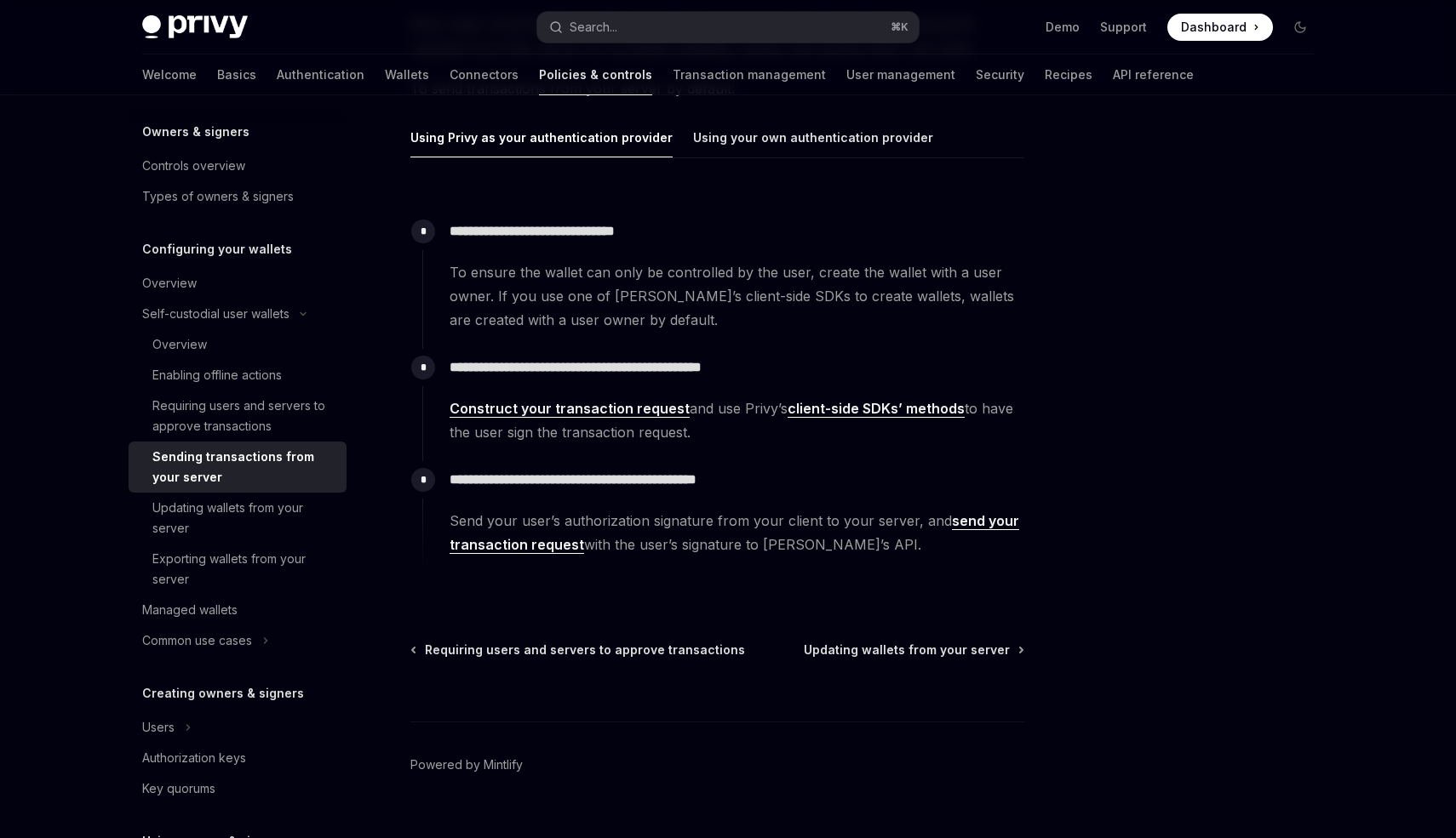
click at [828, 406] on link "client-side SDKs’ methods" at bounding box center [877, 408] width 177 height 18
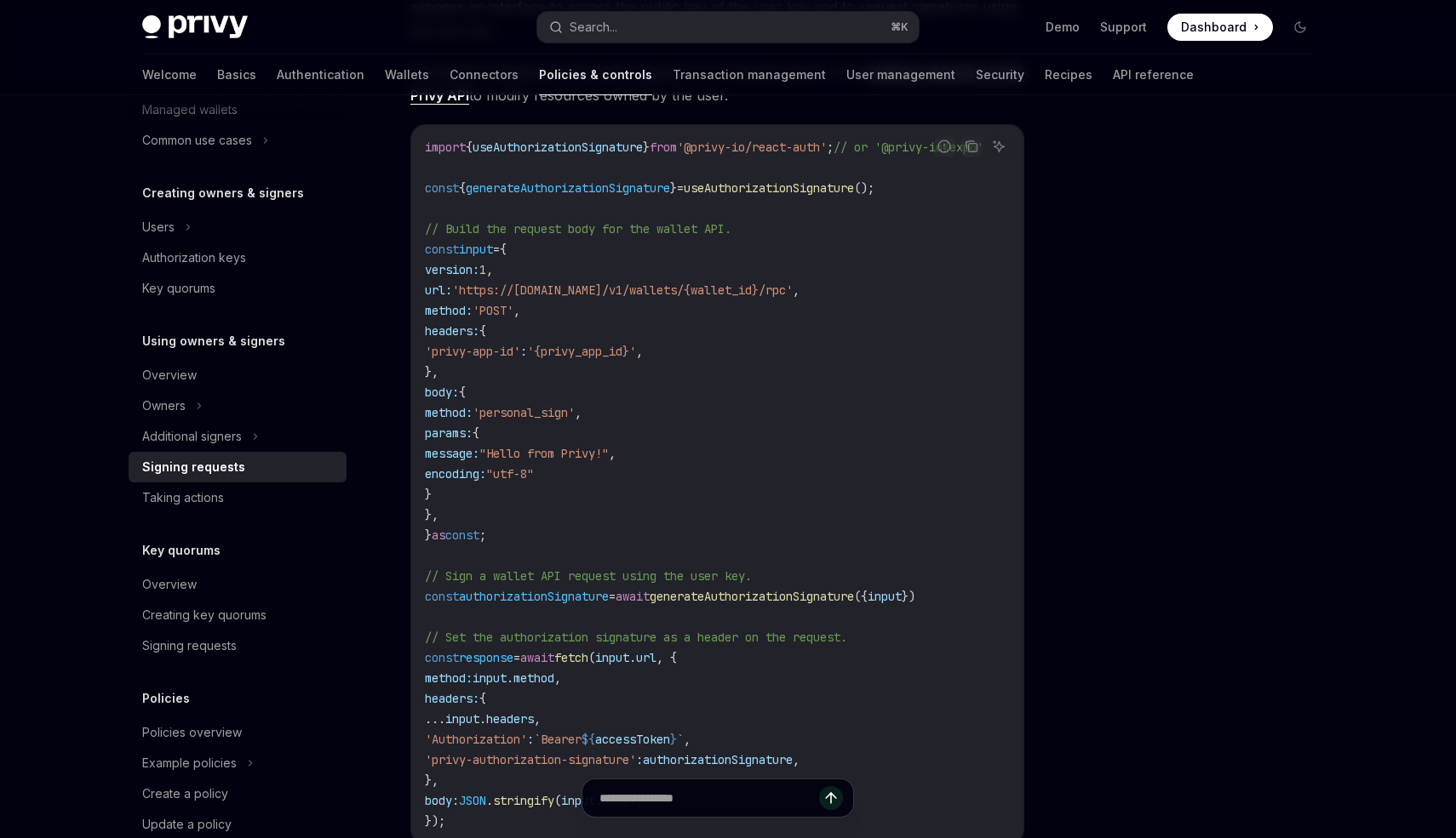
scroll to position [537, 0]
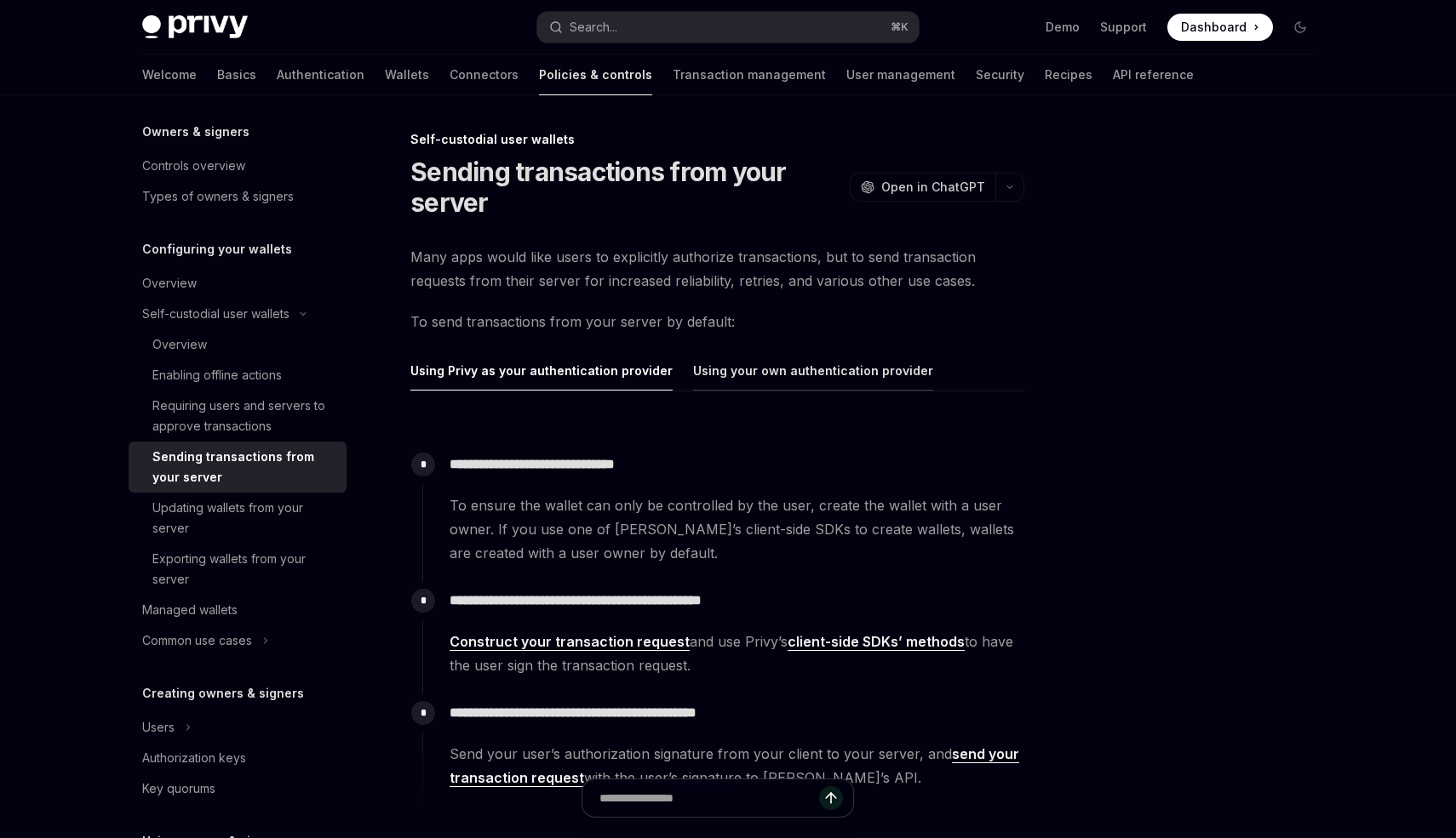
click at [817, 378] on button "Using your own authentication provider" at bounding box center [814, 370] width 241 height 40
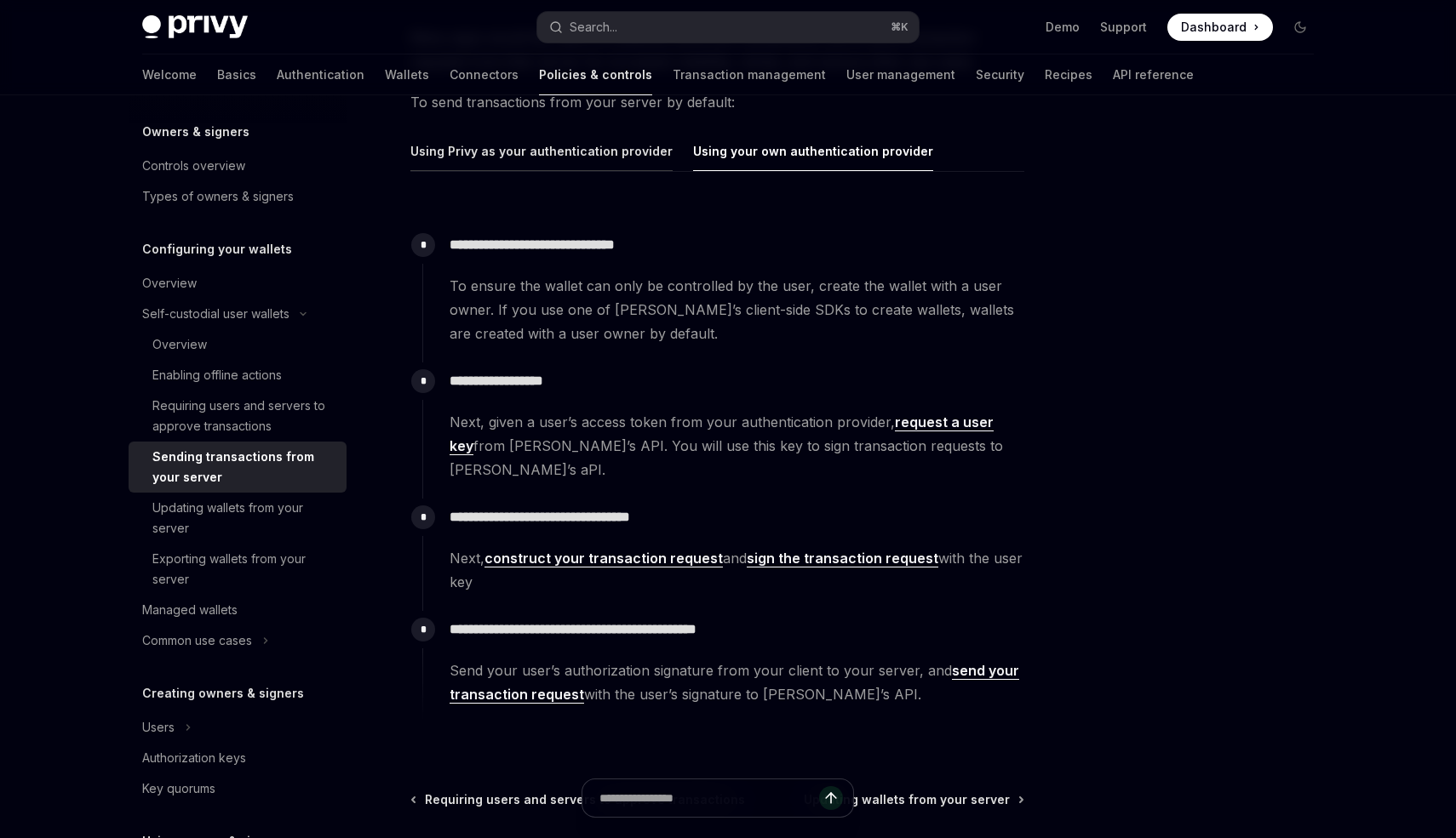
scroll to position [211, 0]
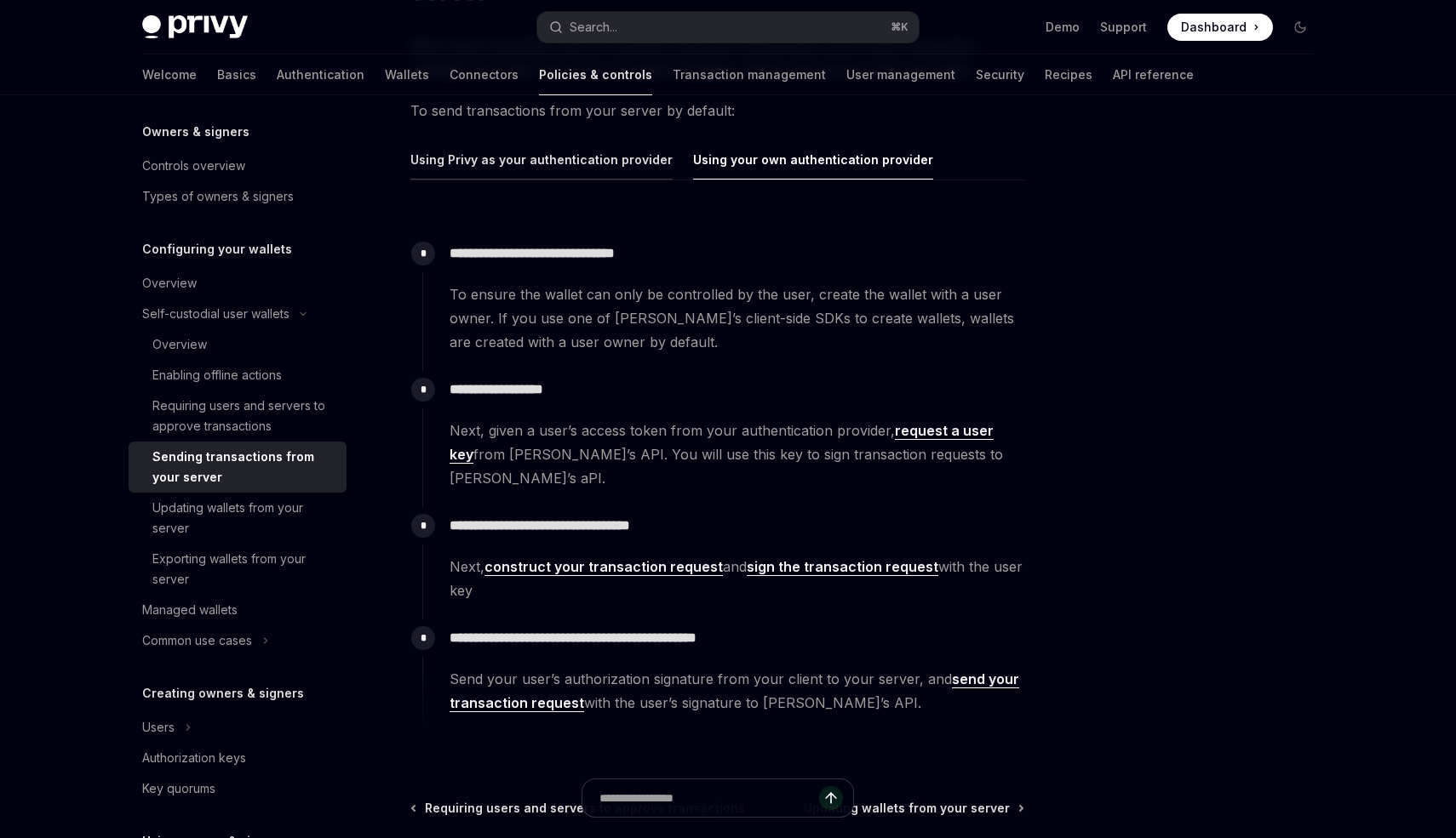
click at [507, 165] on button "Using Privy as your authentication provider" at bounding box center [542, 159] width 263 height 40
type textarea "*"
